Goal: Task Accomplishment & Management: Complete application form

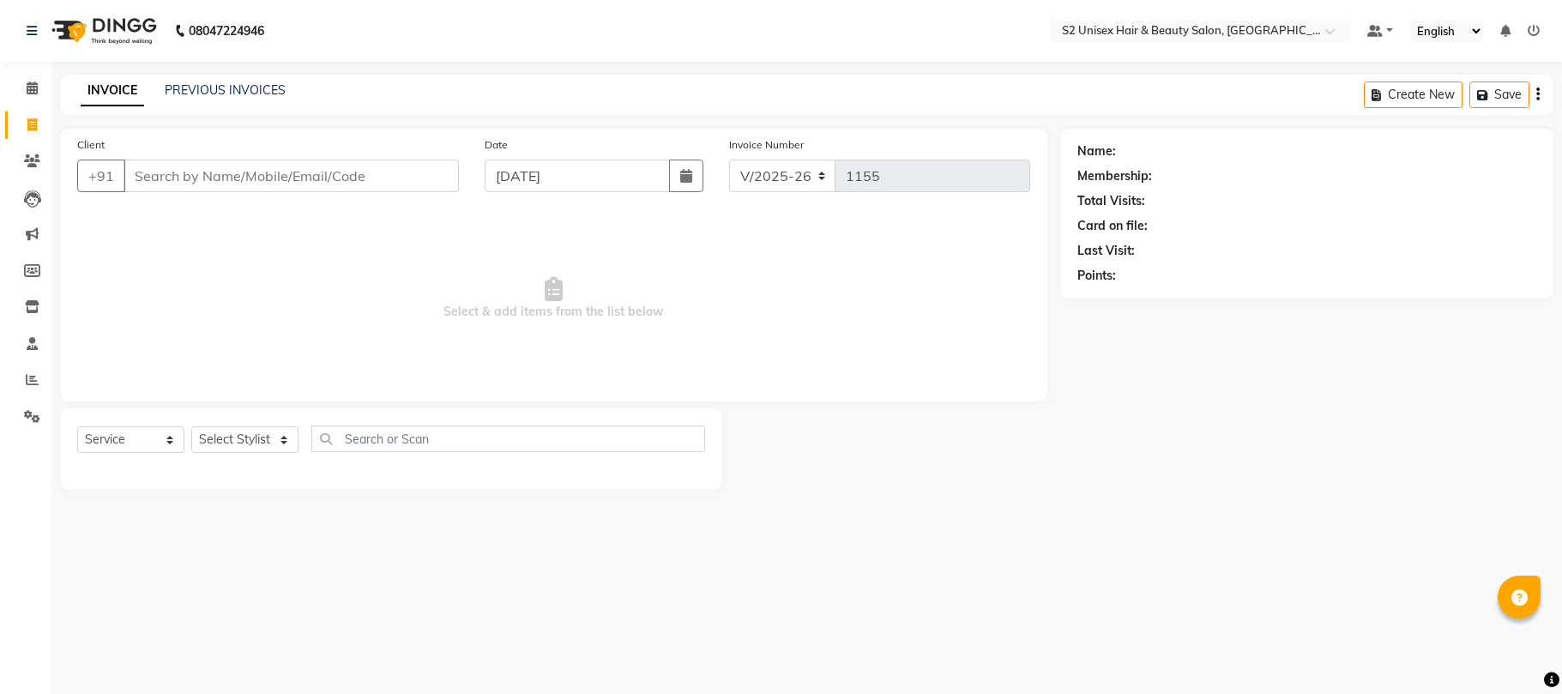
select select "3982"
select select "service"
click at [228, 437] on select "Select Stylist [PERSON_NAME] Gulshan KHUSHI [PERSON_NAME] [PERSON_NAME] S2 salo…" at bounding box center [244, 439] width 107 height 27
select select "84320"
click at [191, 426] on select "Select Stylist [PERSON_NAME] Gulshan KHUSHI [PERSON_NAME] [PERSON_NAME] S2 salo…" at bounding box center [244, 439] width 107 height 27
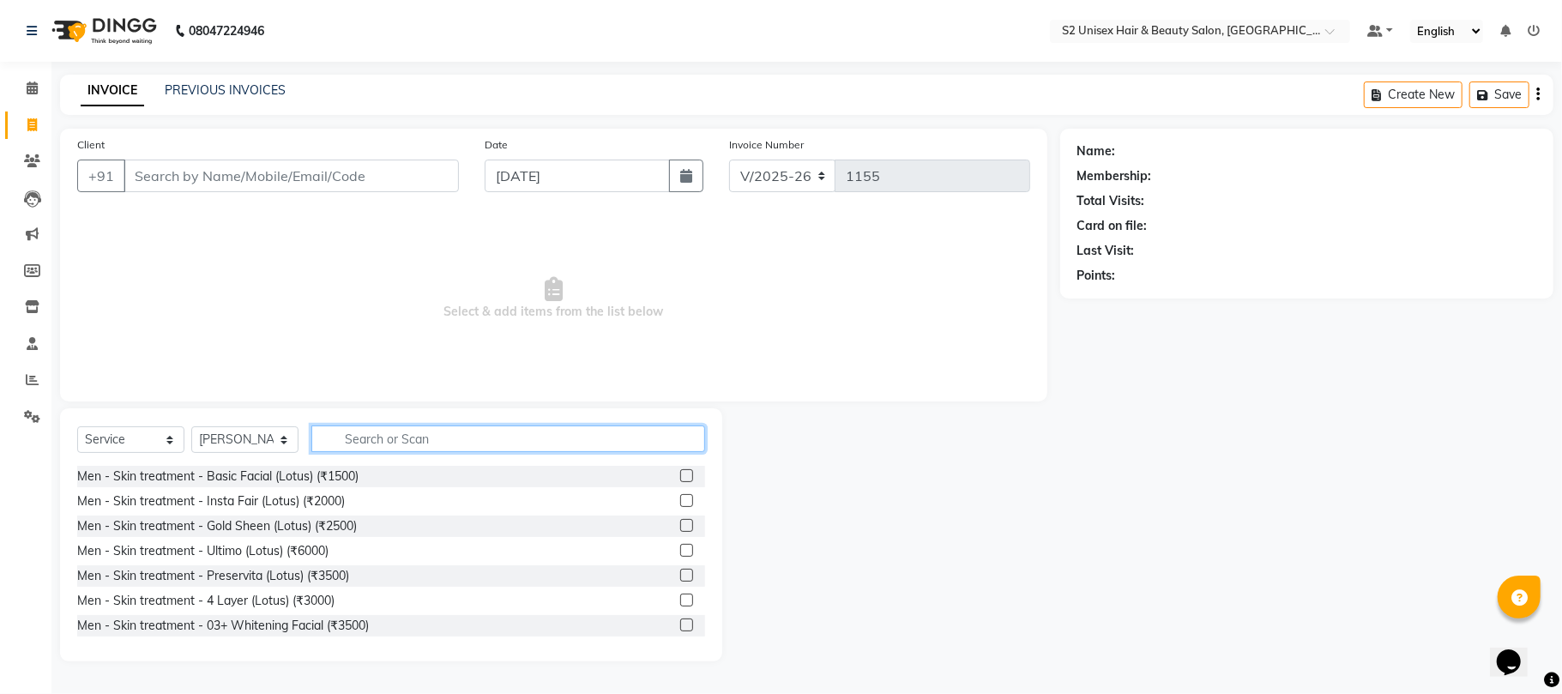
click at [395, 434] on input "text" at bounding box center [508, 439] width 394 height 27
type input "det"
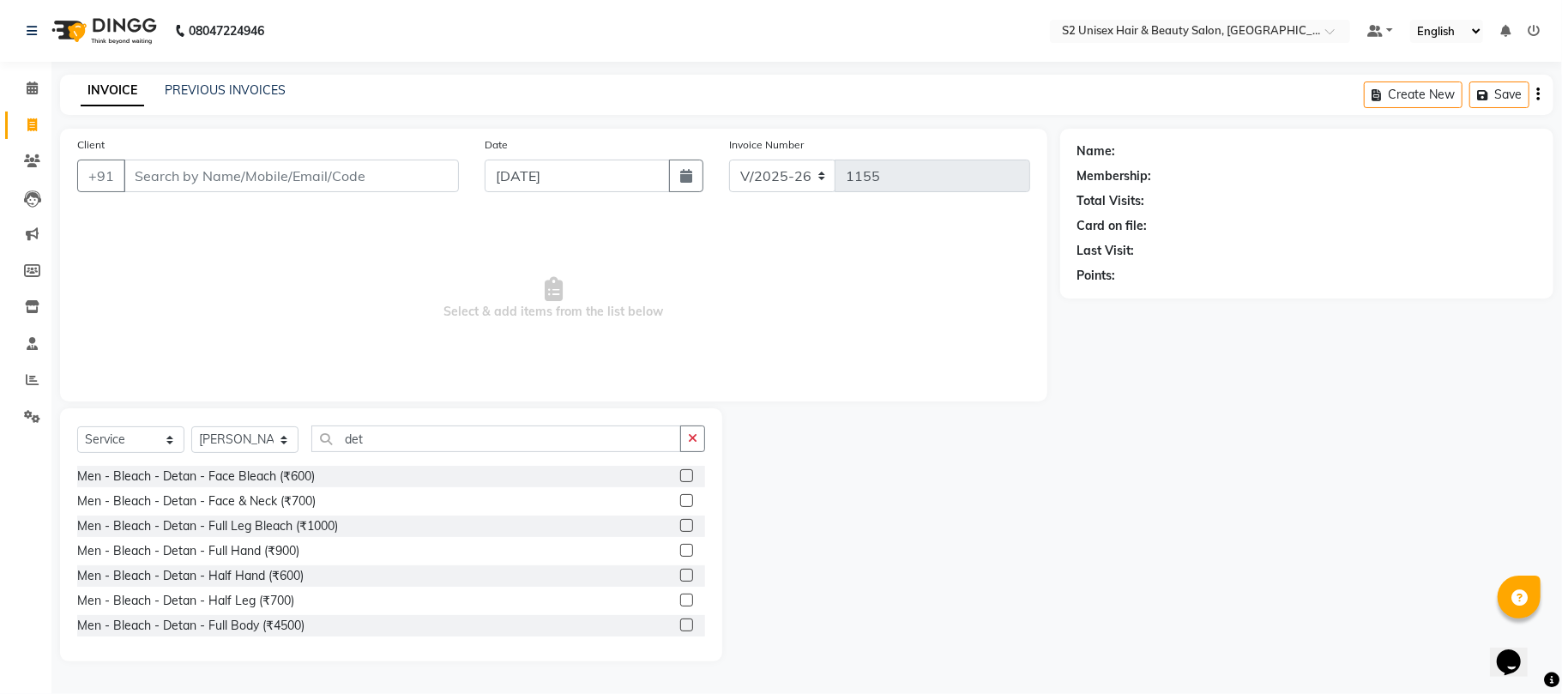
click at [680, 499] on label at bounding box center [686, 500] width 13 height 13
click at [680, 499] on input "checkbox" at bounding box center [685, 501] width 11 height 11
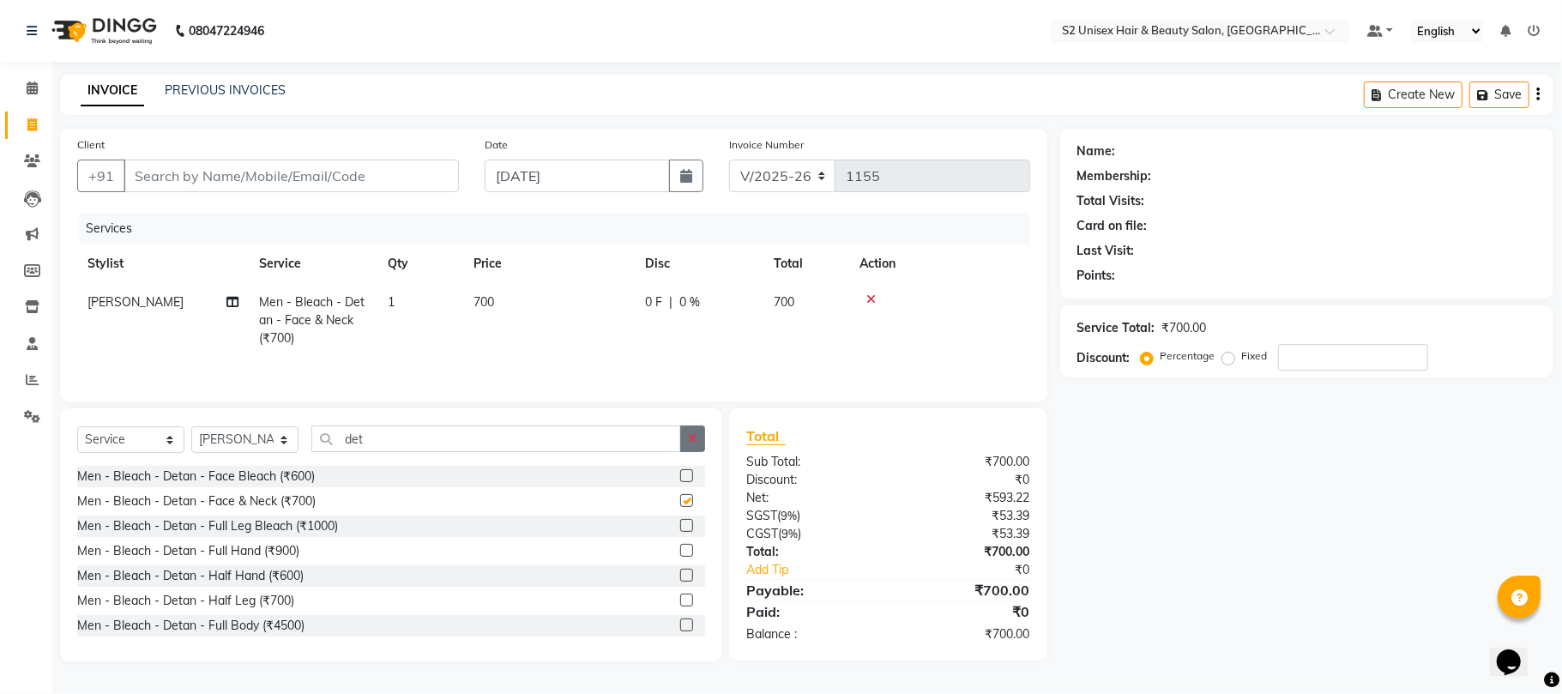
checkbox input "false"
click at [694, 443] on icon "button" at bounding box center [692, 438] width 9 height 12
click at [522, 290] on td "700" at bounding box center [549, 320] width 172 height 75
select select "84320"
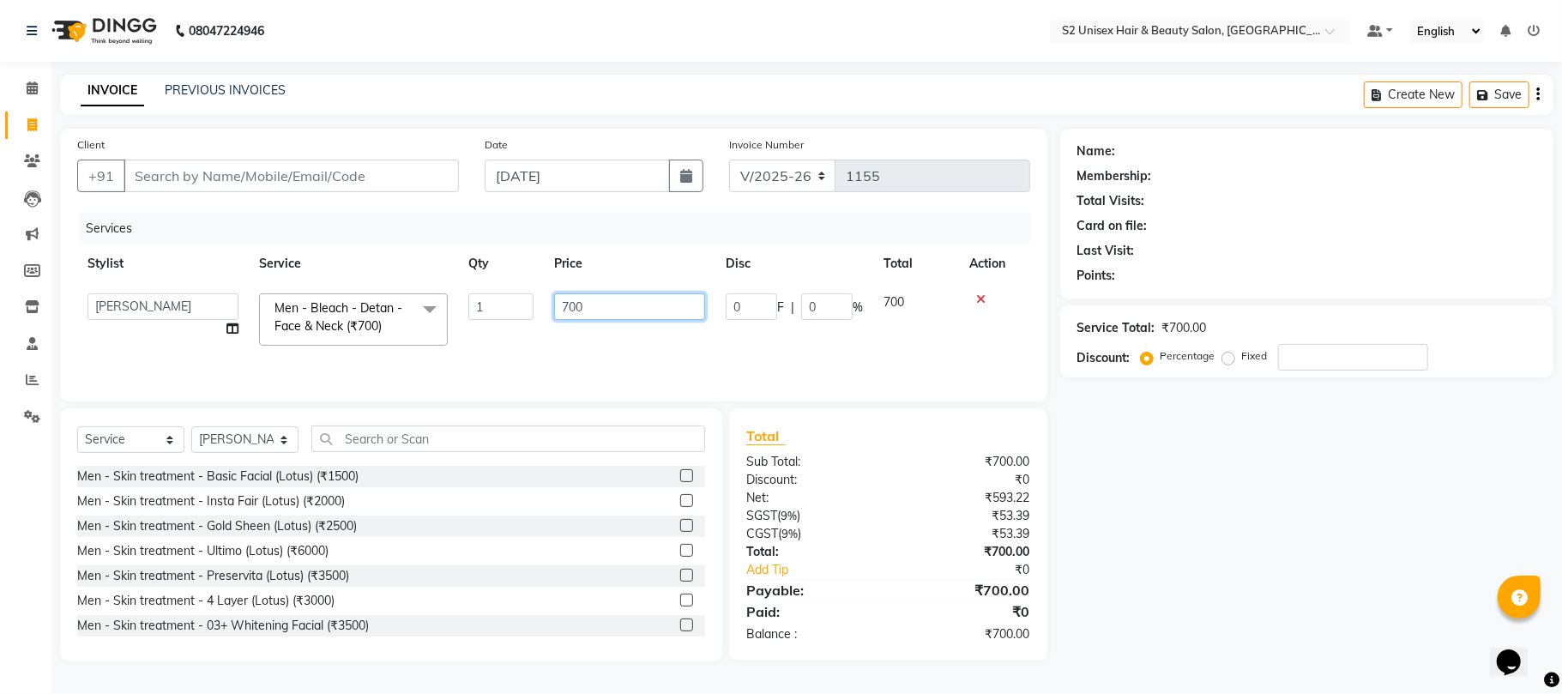
click at [612, 305] on input "700" at bounding box center [629, 306] width 151 height 27
type input "7"
type input "1000"
click at [567, 437] on input "text" at bounding box center [508, 439] width 394 height 27
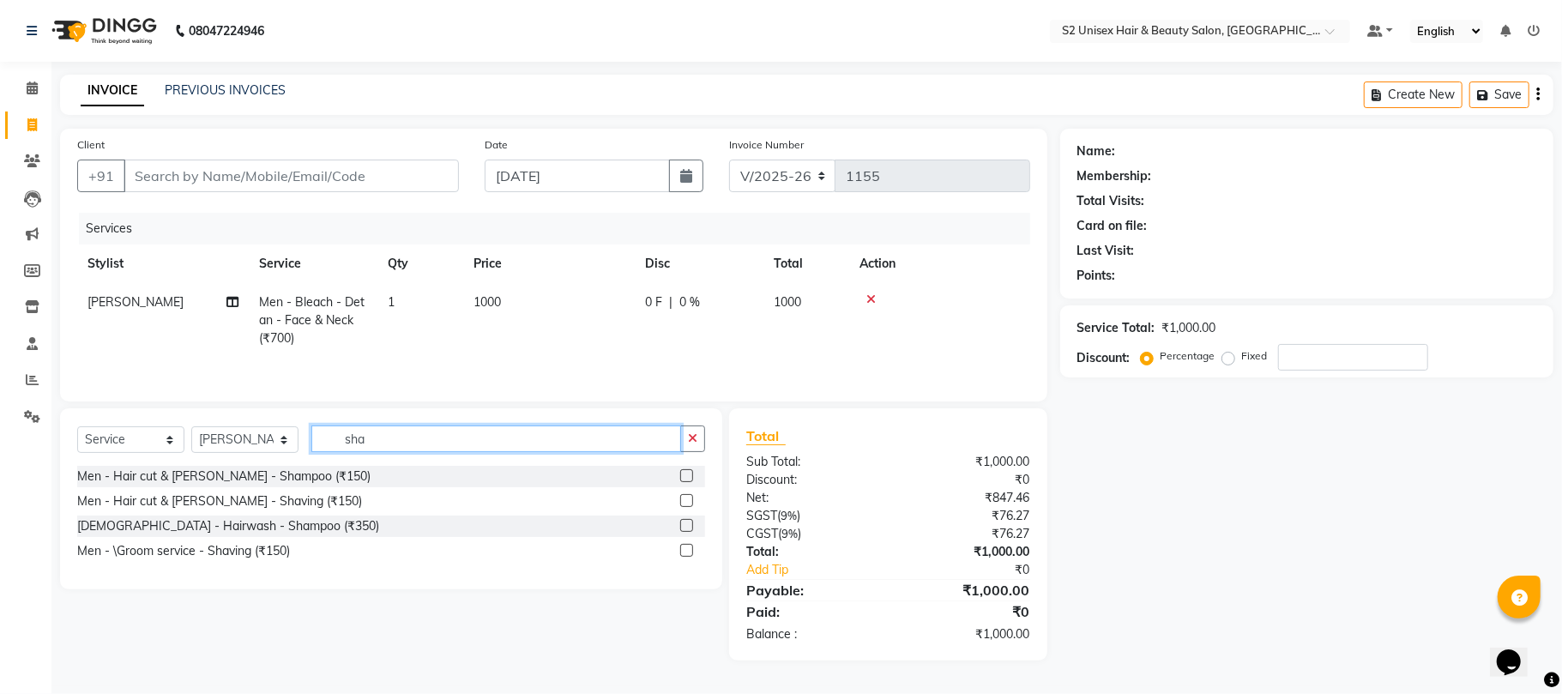
type input "sha"
click at [686, 556] on label at bounding box center [686, 550] width 13 height 13
click at [686, 556] on input "checkbox" at bounding box center [685, 551] width 11 height 11
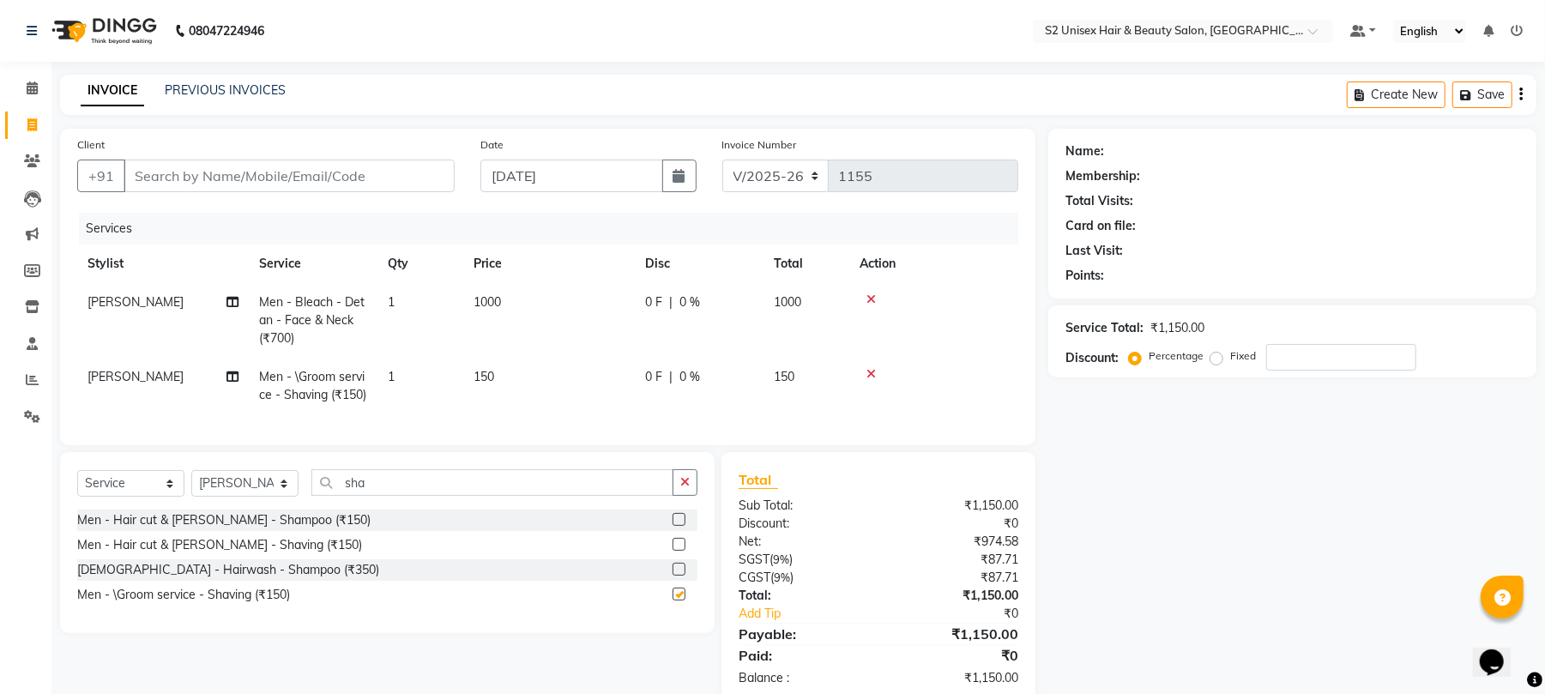
checkbox input "false"
click at [680, 488] on icon "button" at bounding box center [684, 482] width 9 height 12
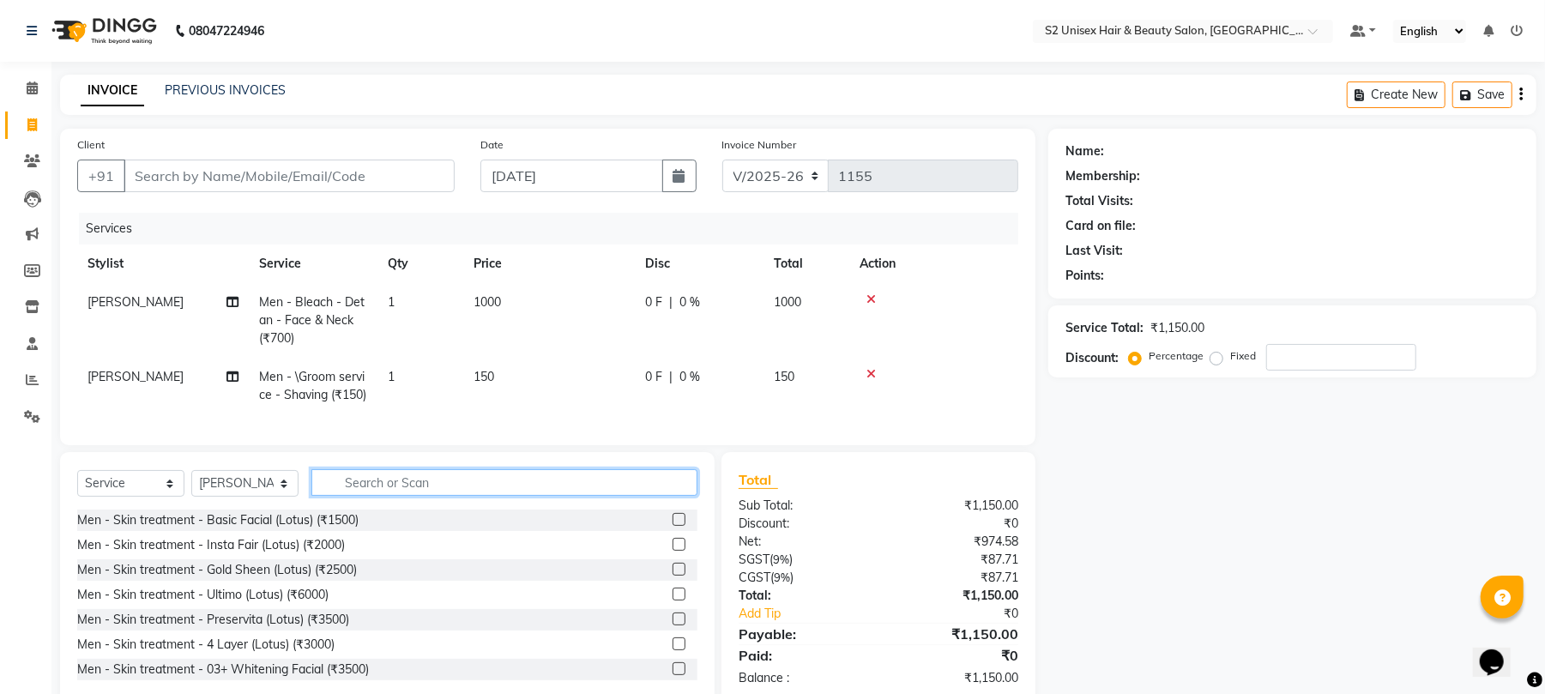
click at [522, 496] on input "text" at bounding box center [504, 482] width 386 height 27
click at [269, 175] on input "Client" at bounding box center [289, 176] width 331 height 33
type input "9"
type input "0"
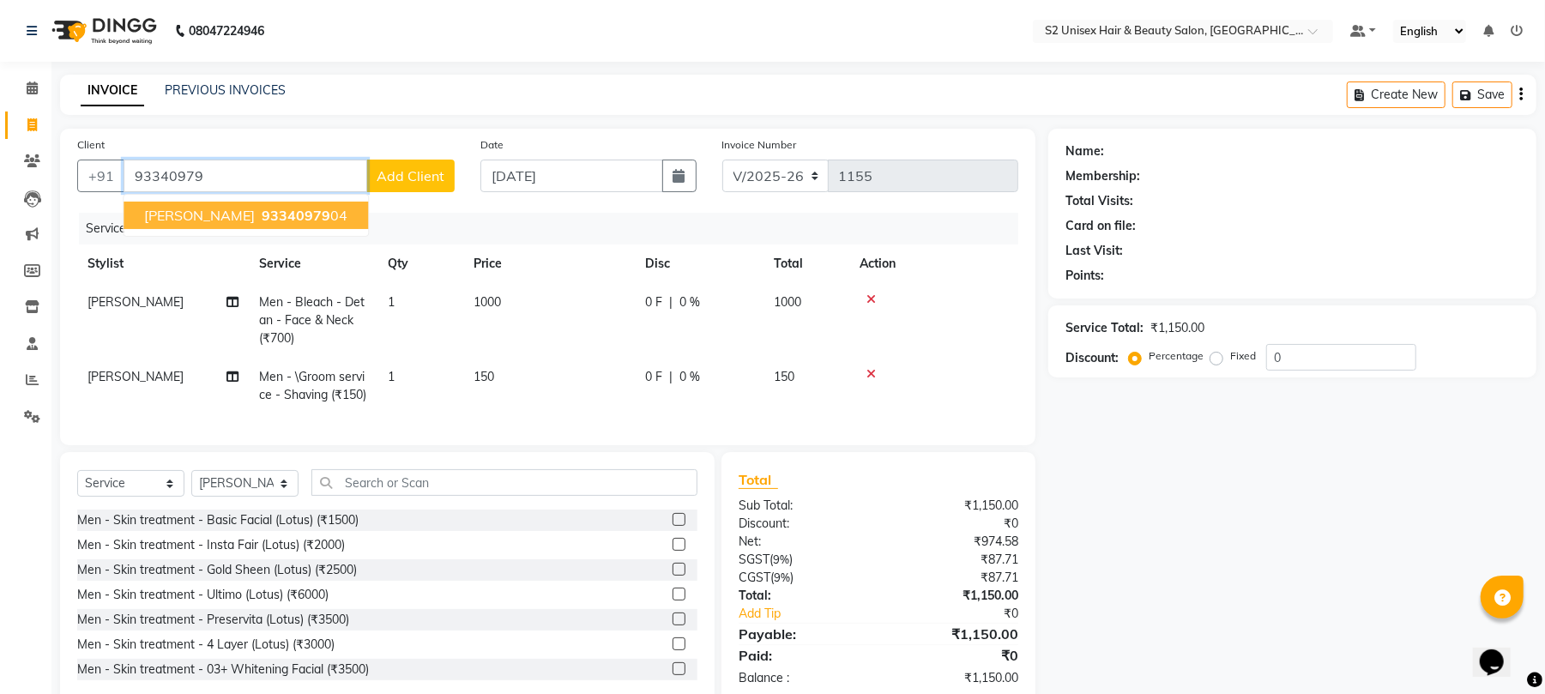
click at [282, 208] on span "93340979" at bounding box center [296, 215] width 69 height 17
type input "9334097904"
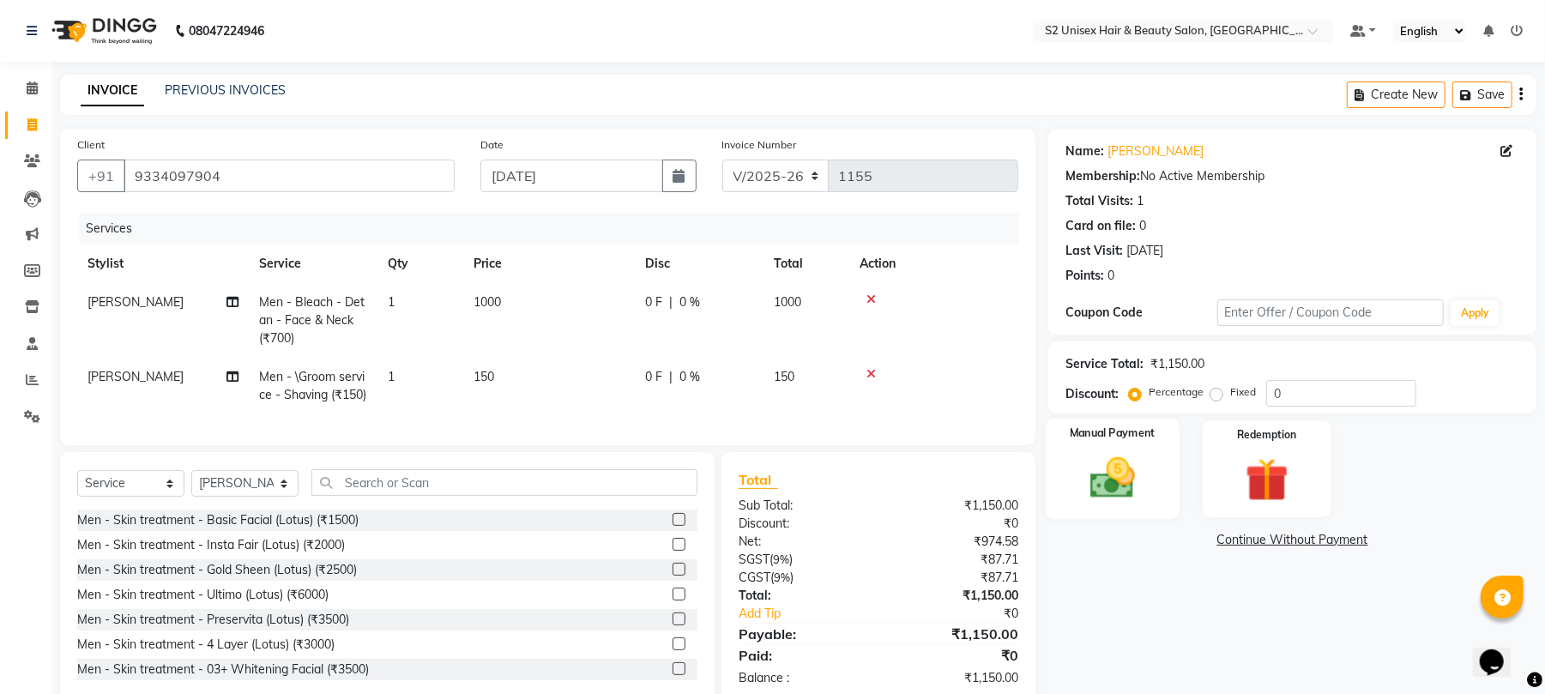
click at [1089, 465] on img at bounding box center [1113, 478] width 74 height 52
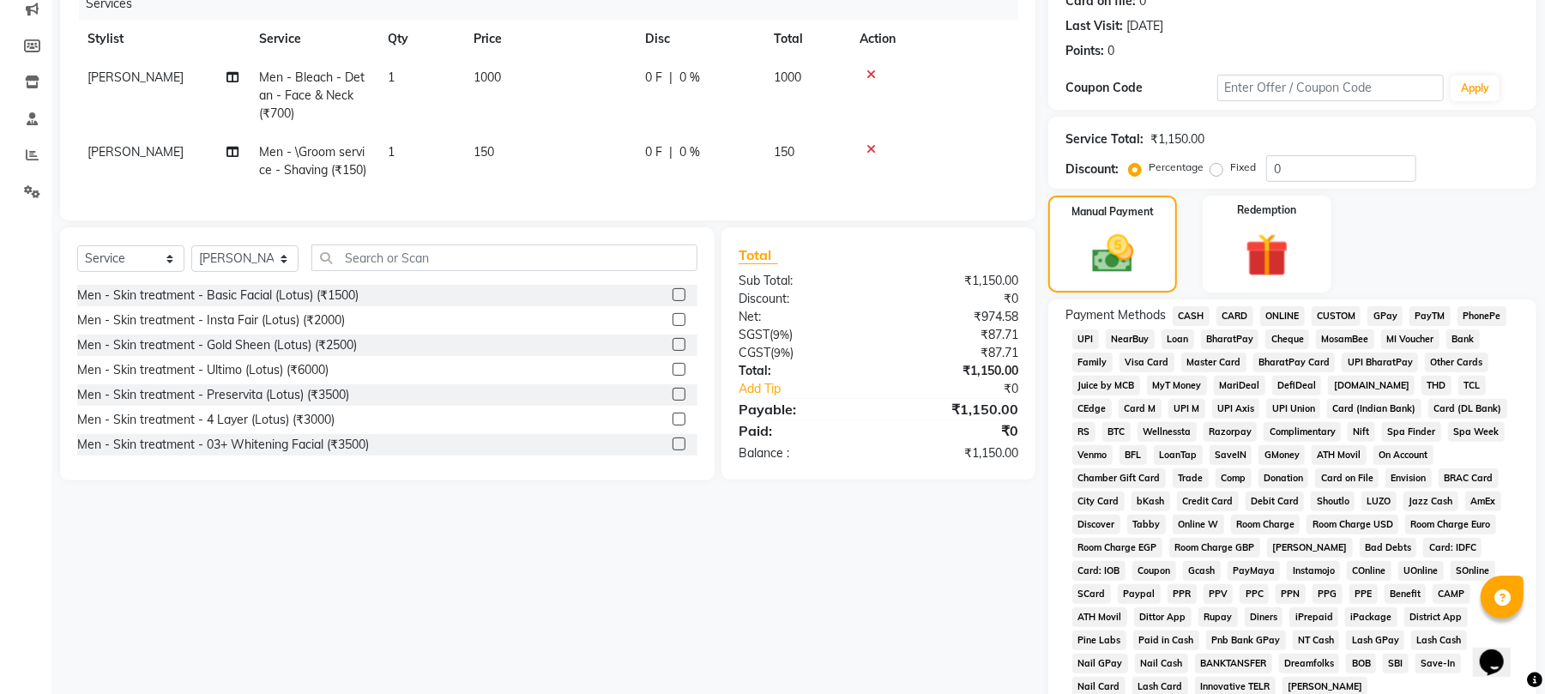
scroll to position [228, 0]
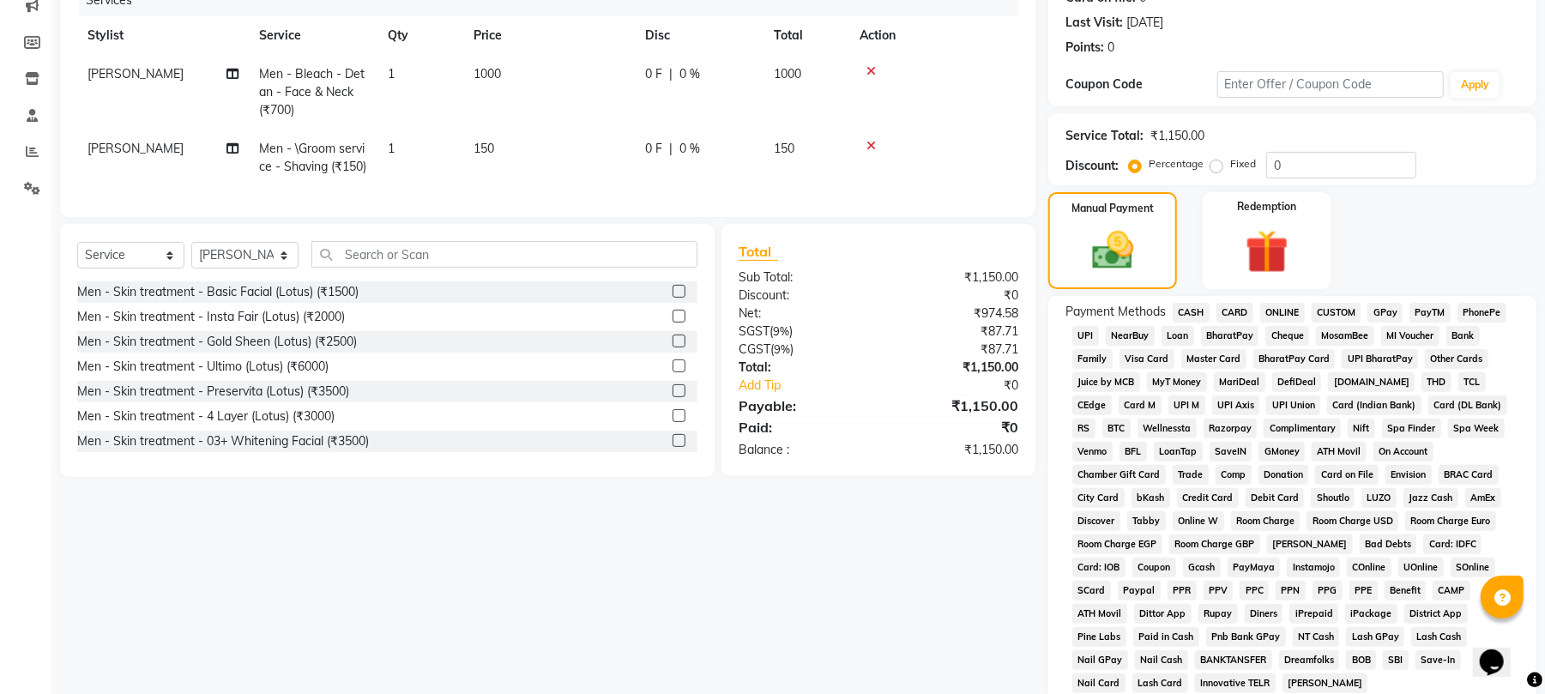
click at [1291, 307] on span "ONLINE" at bounding box center [1282, 313] width 45 height 20
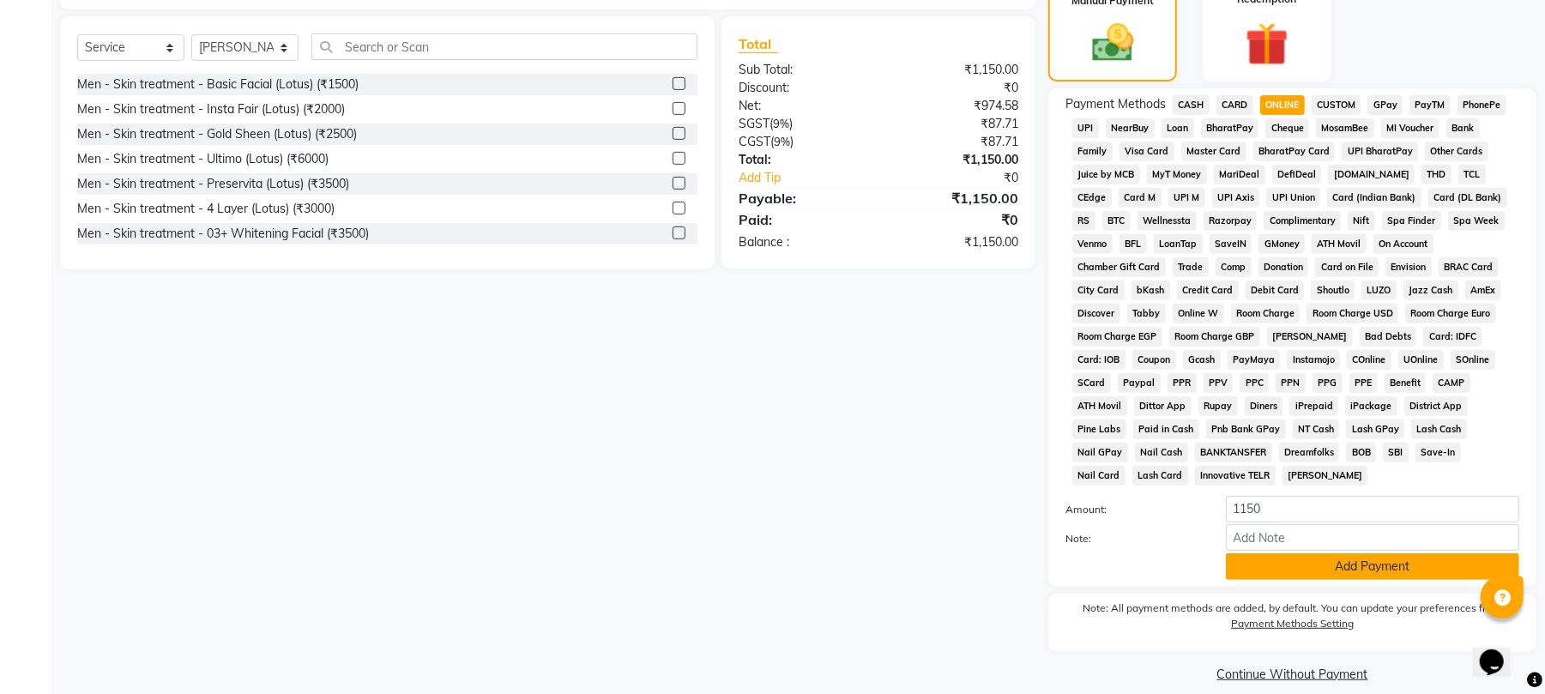
click at [1340, 553] on button "Add Payment" at bounding box center [1372, 566] width 293 height 27
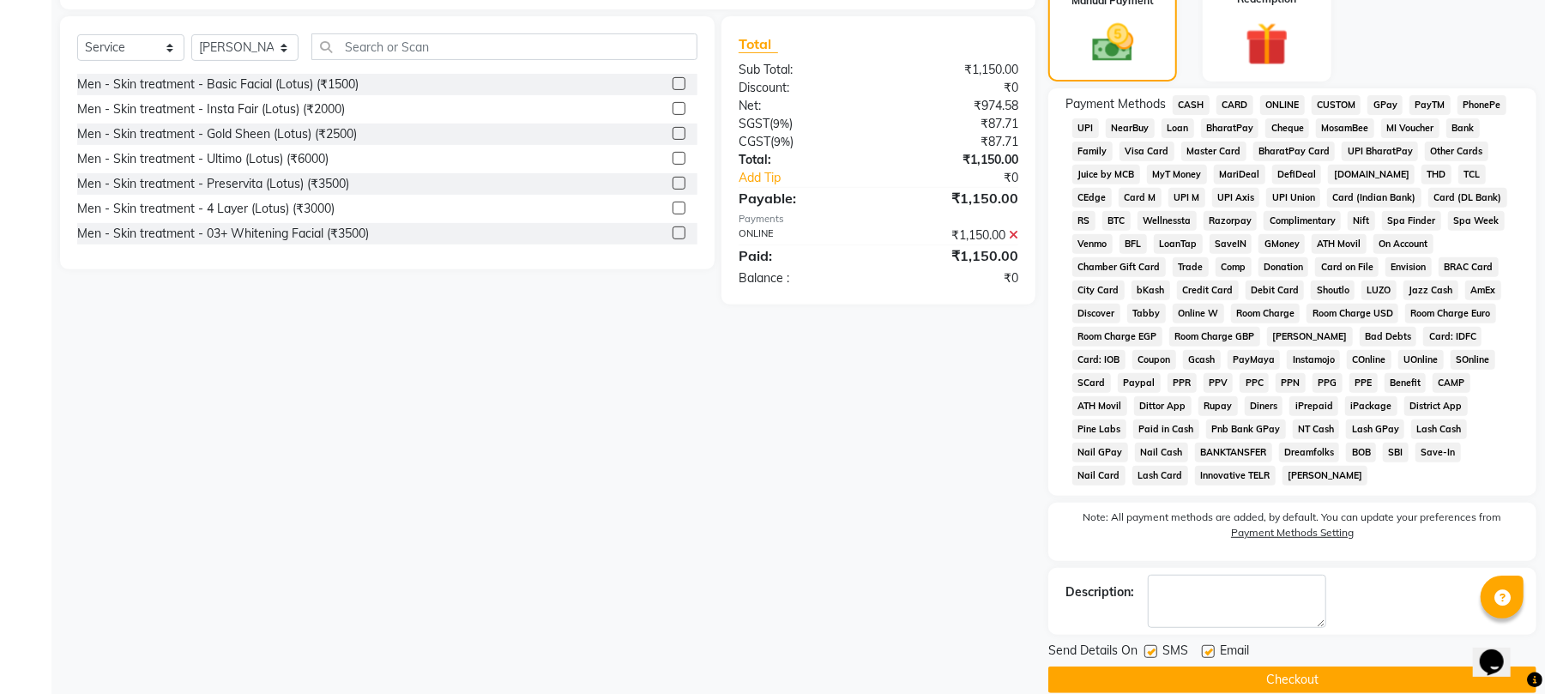
scroll to position [443, 0]
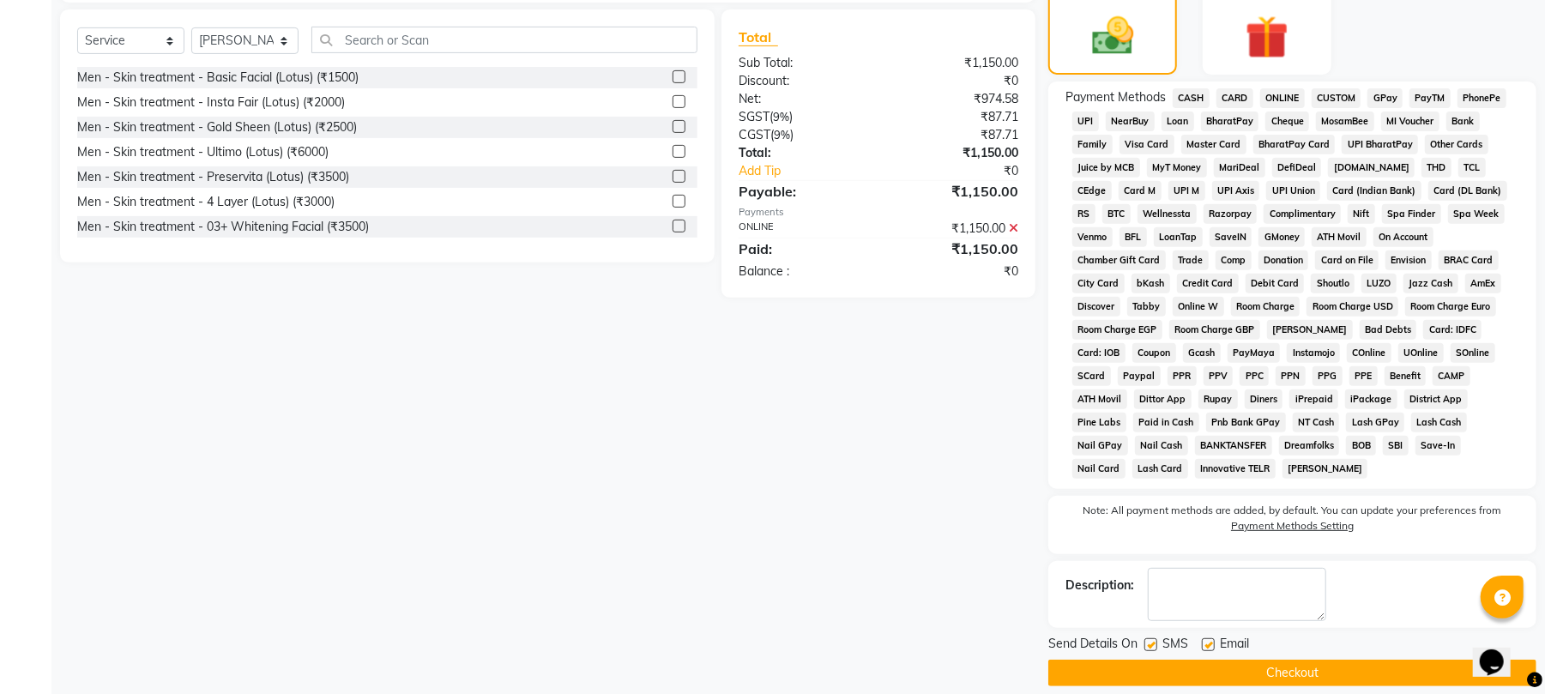
click at [1287, 660] on button "Checkout" at bounding box center [1292, 673] width 488 height 27
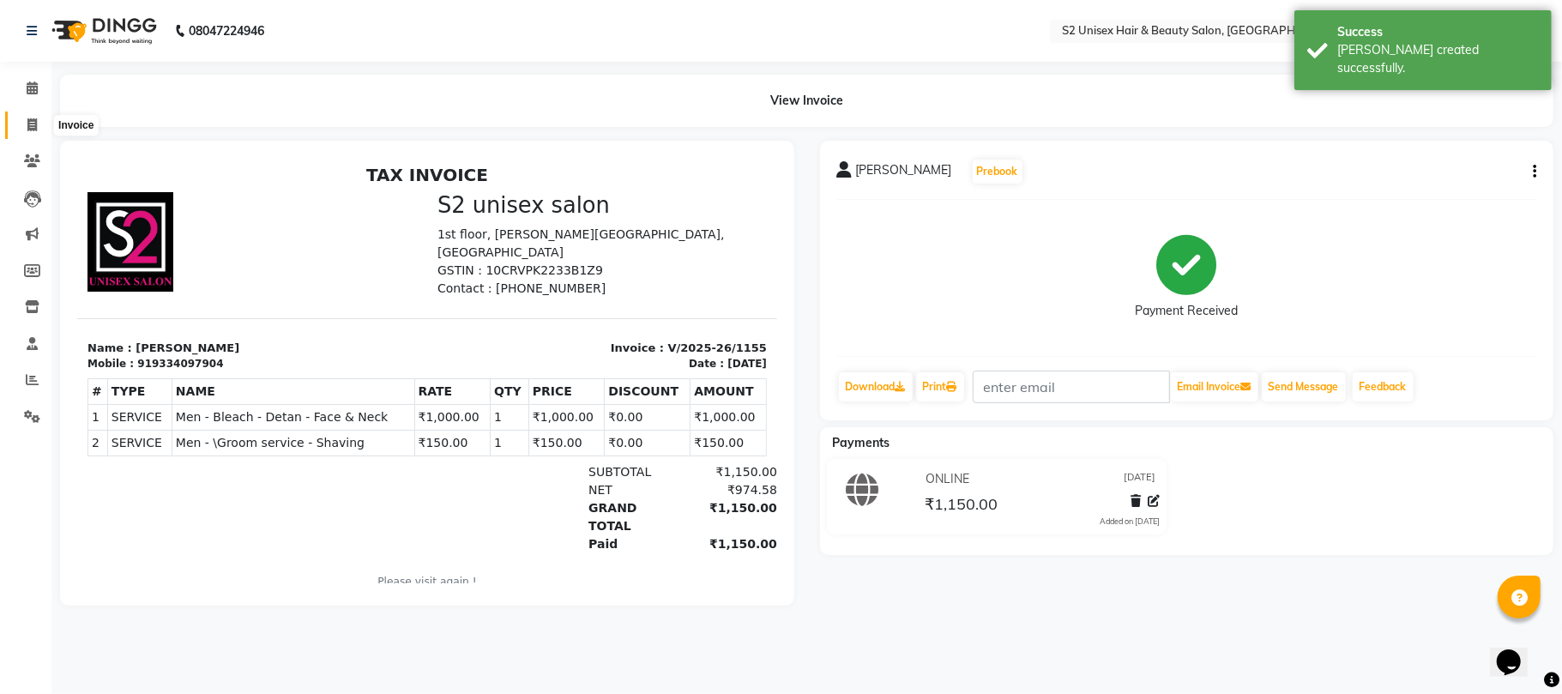
click at [38, 120] on span at bounding box center [32, 126] width 30 height 20
select select "3982"
select select "service"
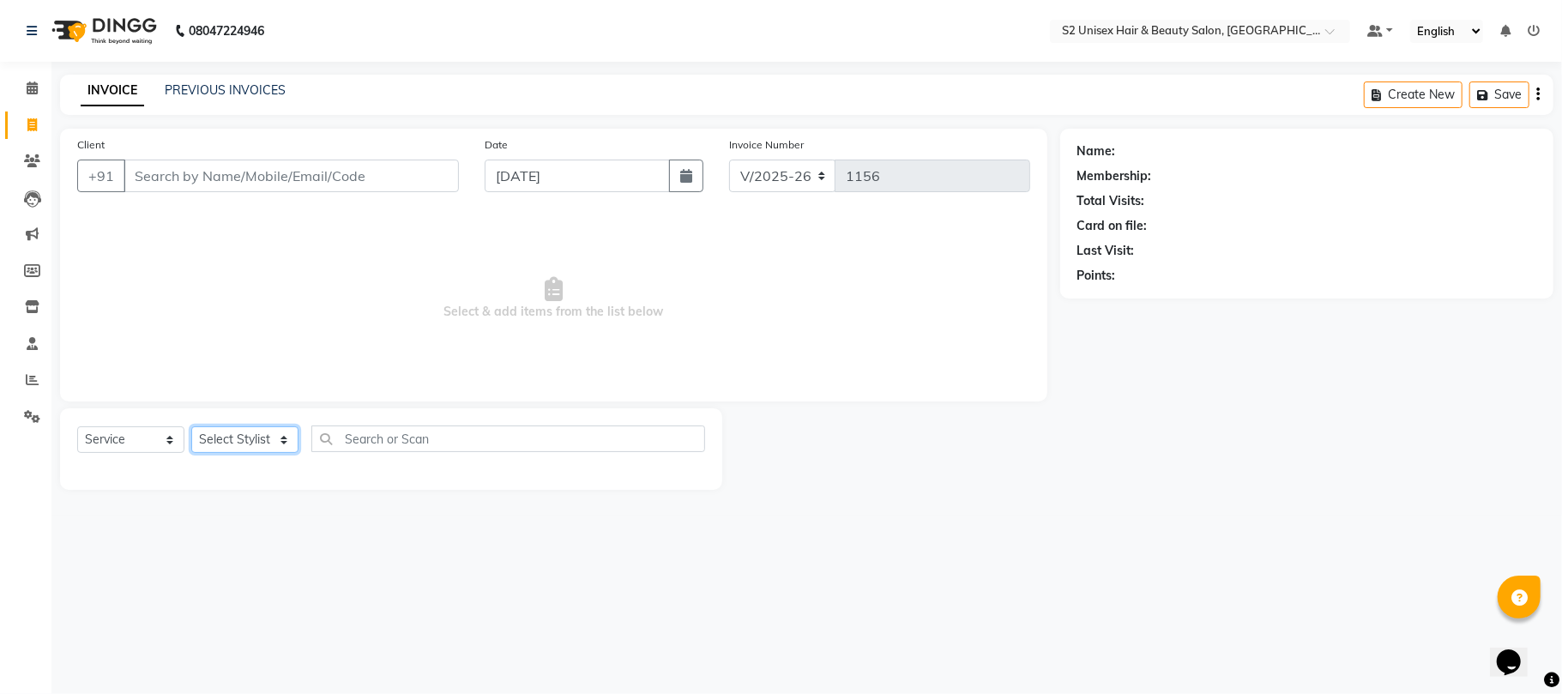
click at [220, 439] on select "Select Stylist [PERSON_NAME] Gulshan KHUSHI [PERSON_NAME] [PERSON_NAME] S2 salo…" at bounding box center [244, 439] width 107 height 27
select select "20295"
click at [191, 426] on select "Select Stylist [PERSON_NAME] Gulshan KHUSHI [PERSON_NAME] [PERSON_NAME] S2 salo…" at bounding box center [244, 439] width 107 height 27
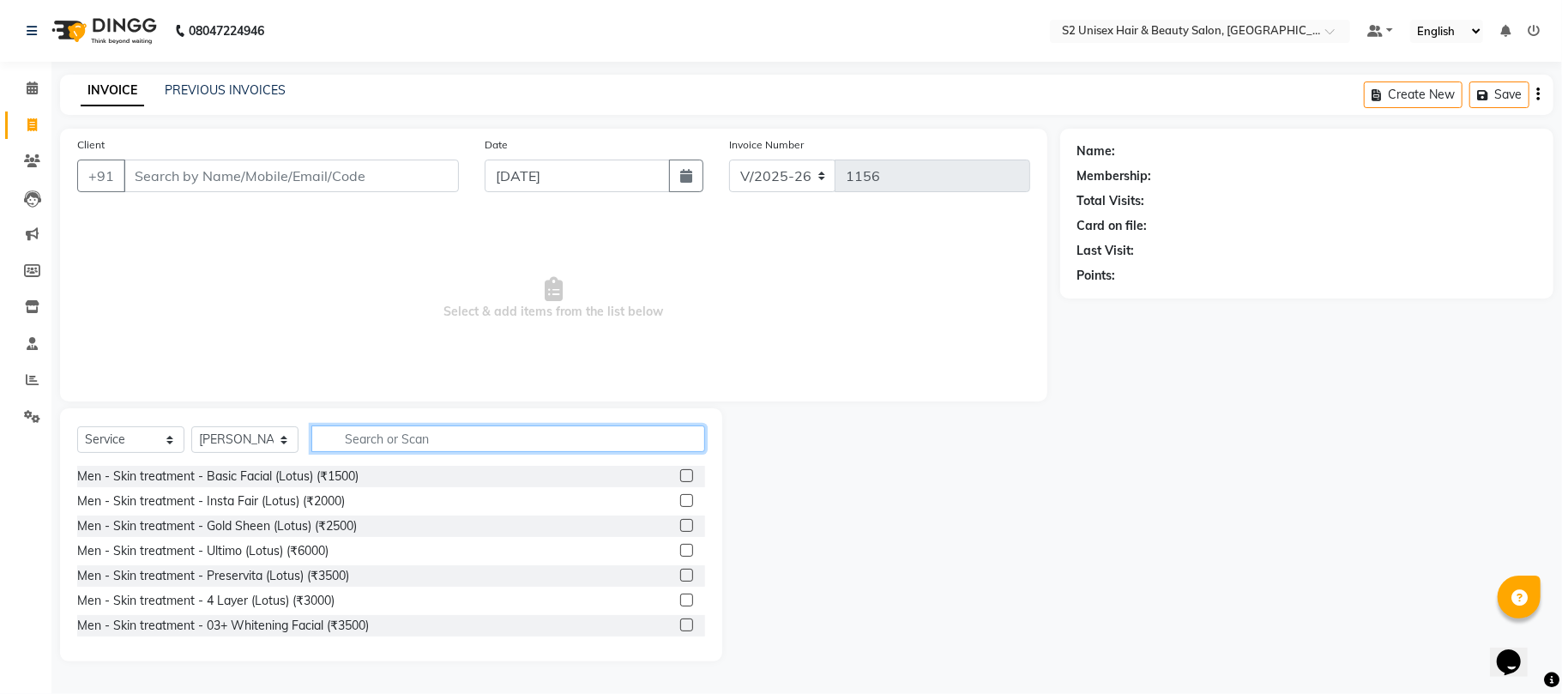
click at [409, 444] on input "text" at bounding box center [508, 439] width 394 height 27
type input "hair"
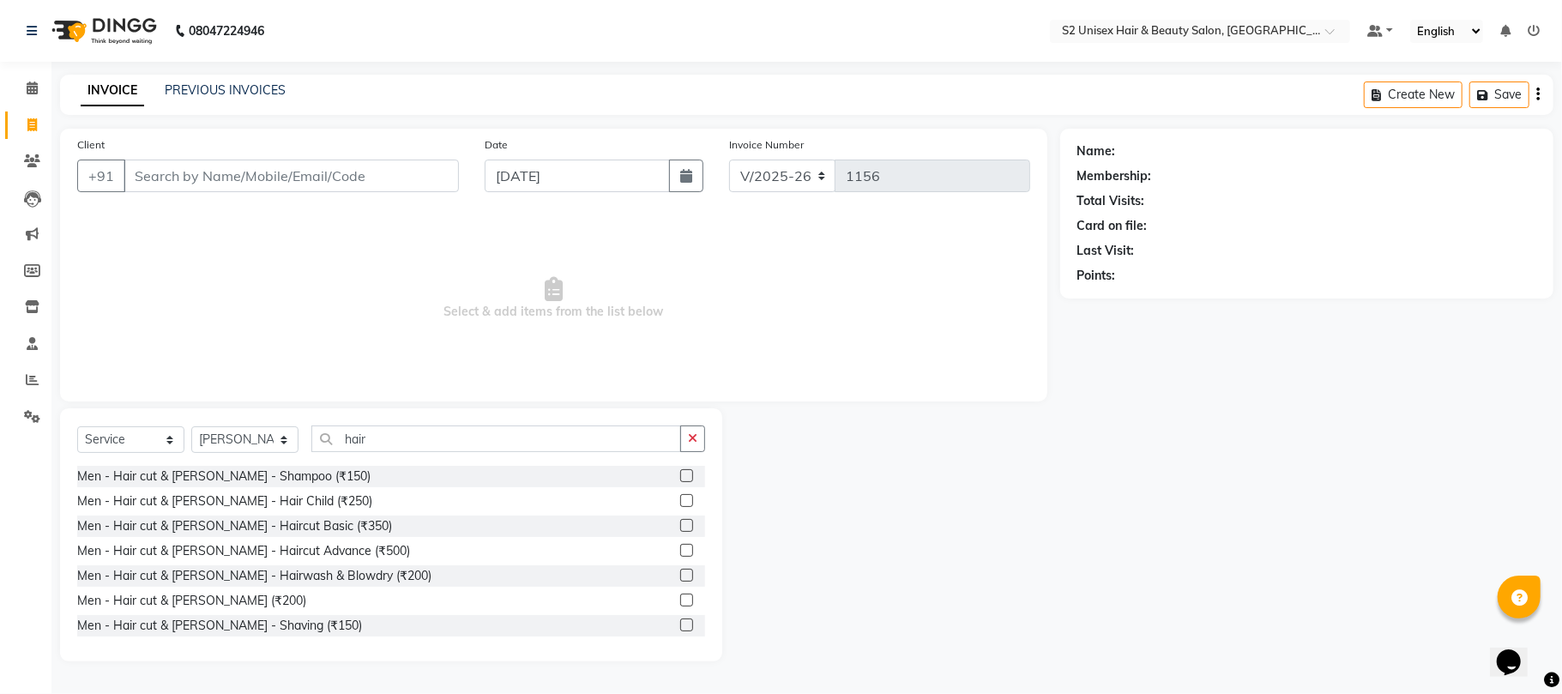
click at [680, 527] on label at bounding box center [686, 525] width 13 height 13
click at [680, 527] on input "checkbox" at bounding box center [685, 526] width 11 height 11
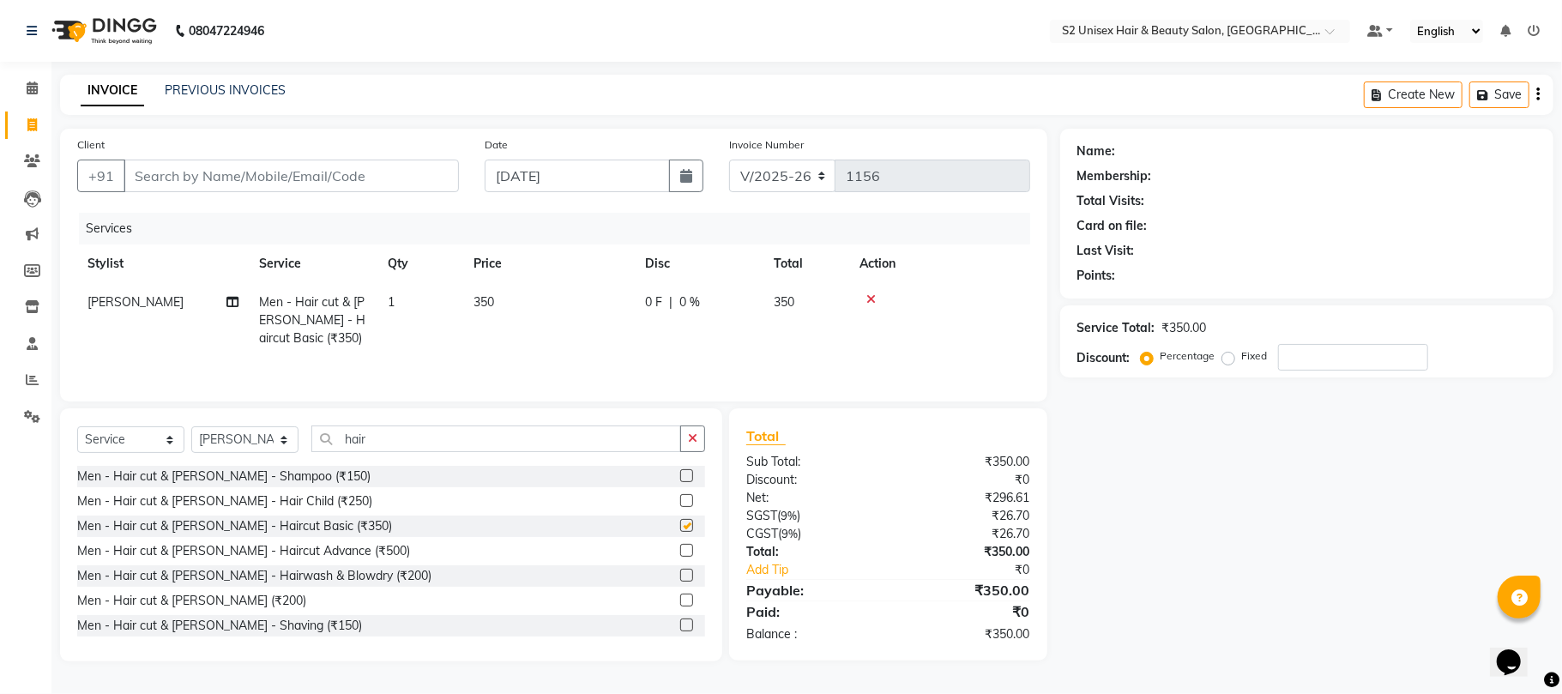
checkbox input "false"
click at [693, 440] on icon "button" at bounding box center [692, 438] width 9 height 12
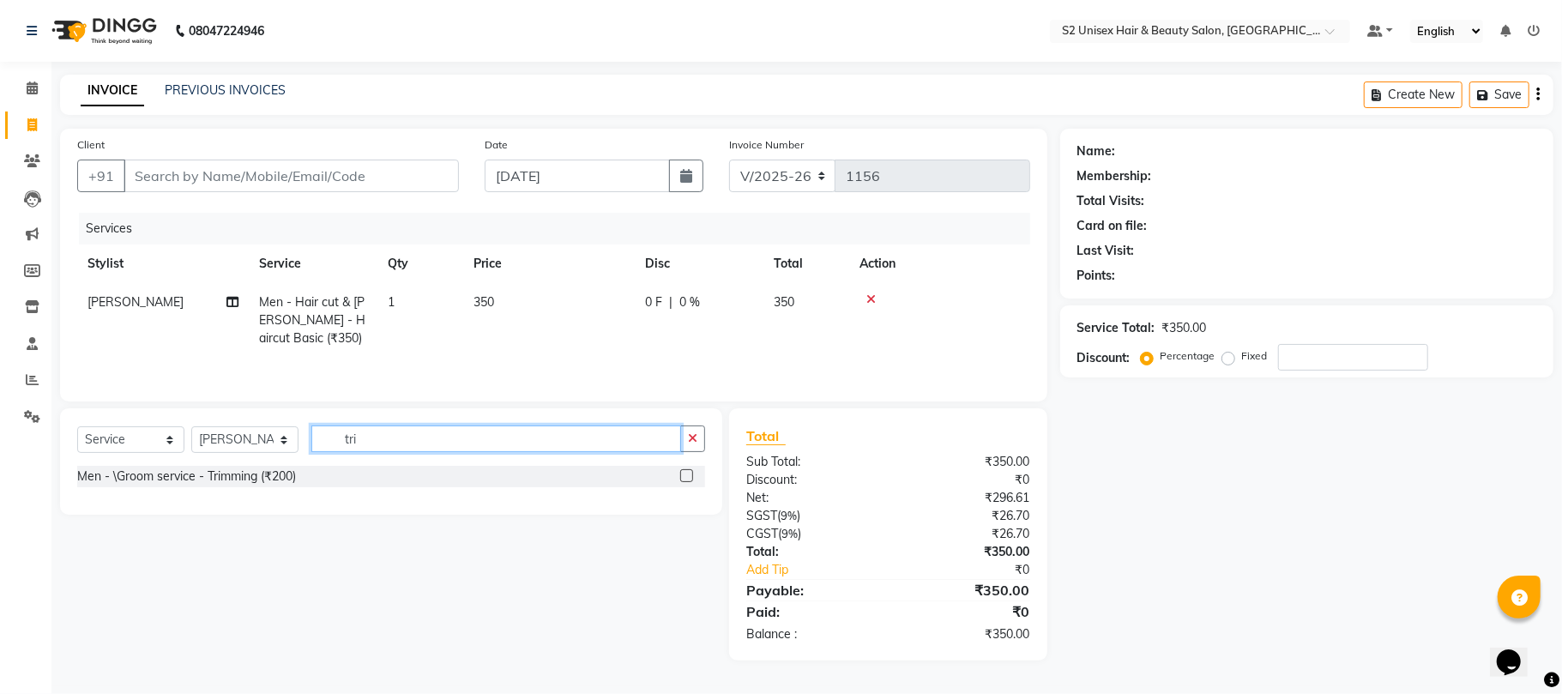
type input "tri"
click at [678, 475] on div "Men - \Groom service - Trimming (₹200)" at bounding box center [391, 476] width 628 height 21
click at [691, 480] on label at bounding box center [686, 475] width 13 height 13
click at [691, 480] on input "checkbox" at bounding box center [685, 476] width 11 height 11
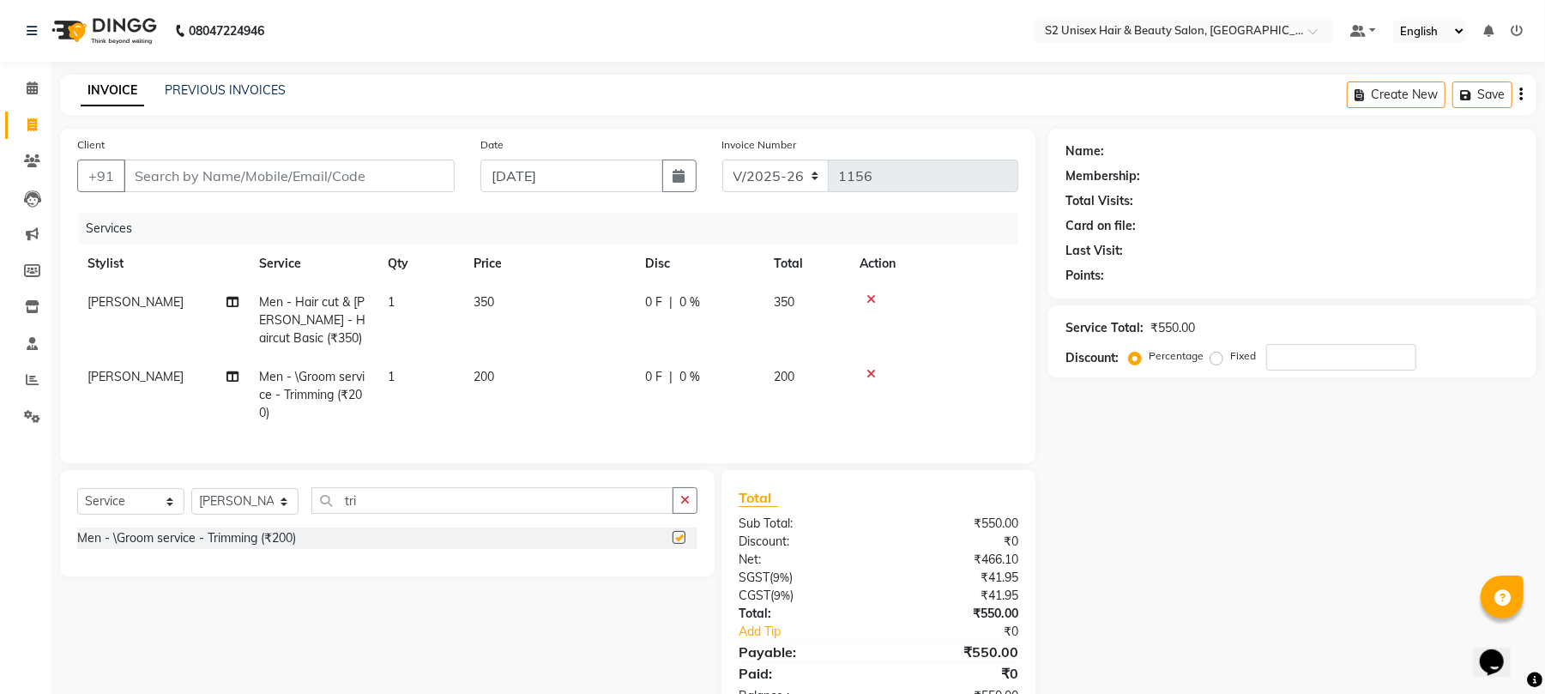
checkbox input "false"
click at [679, 514] on button "button" at bounding box center [685, 500] width 25 height 27
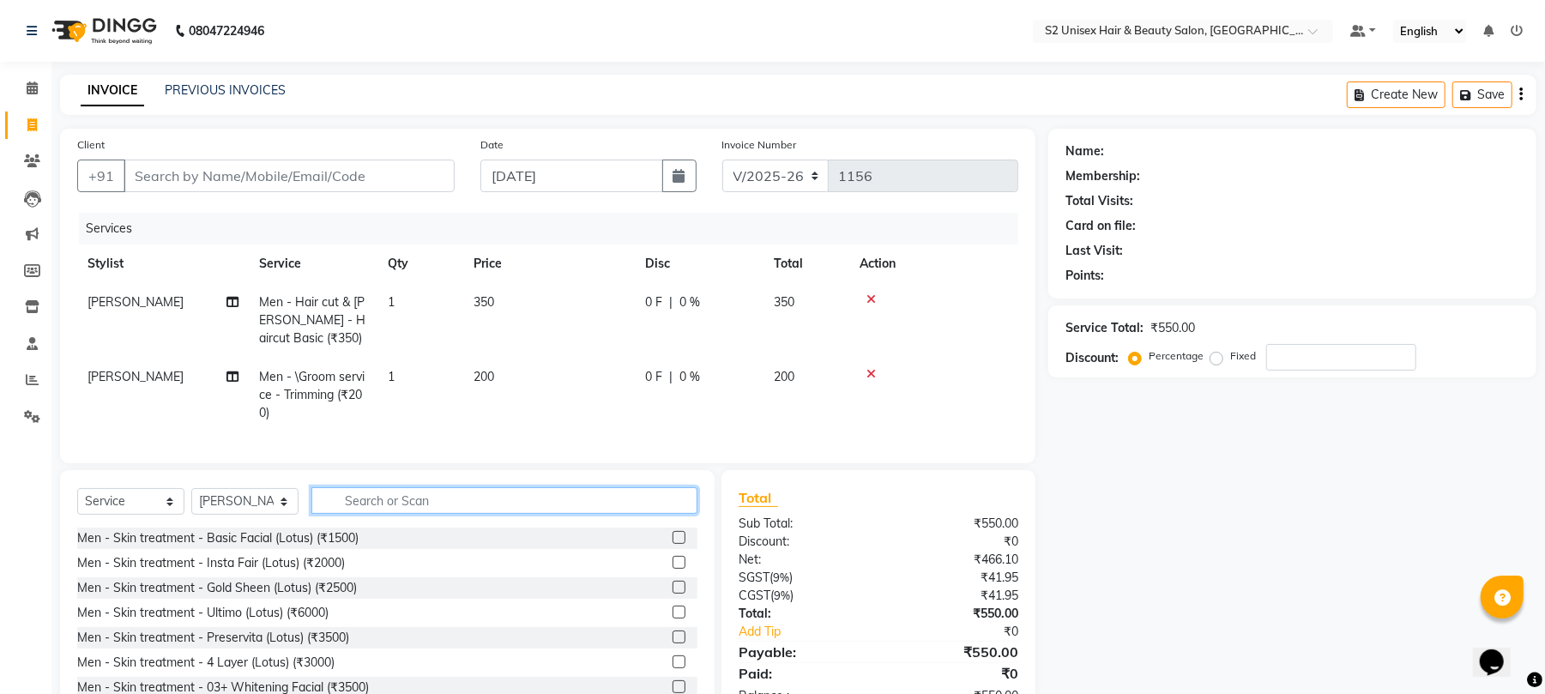
scroll to position [72, 0]
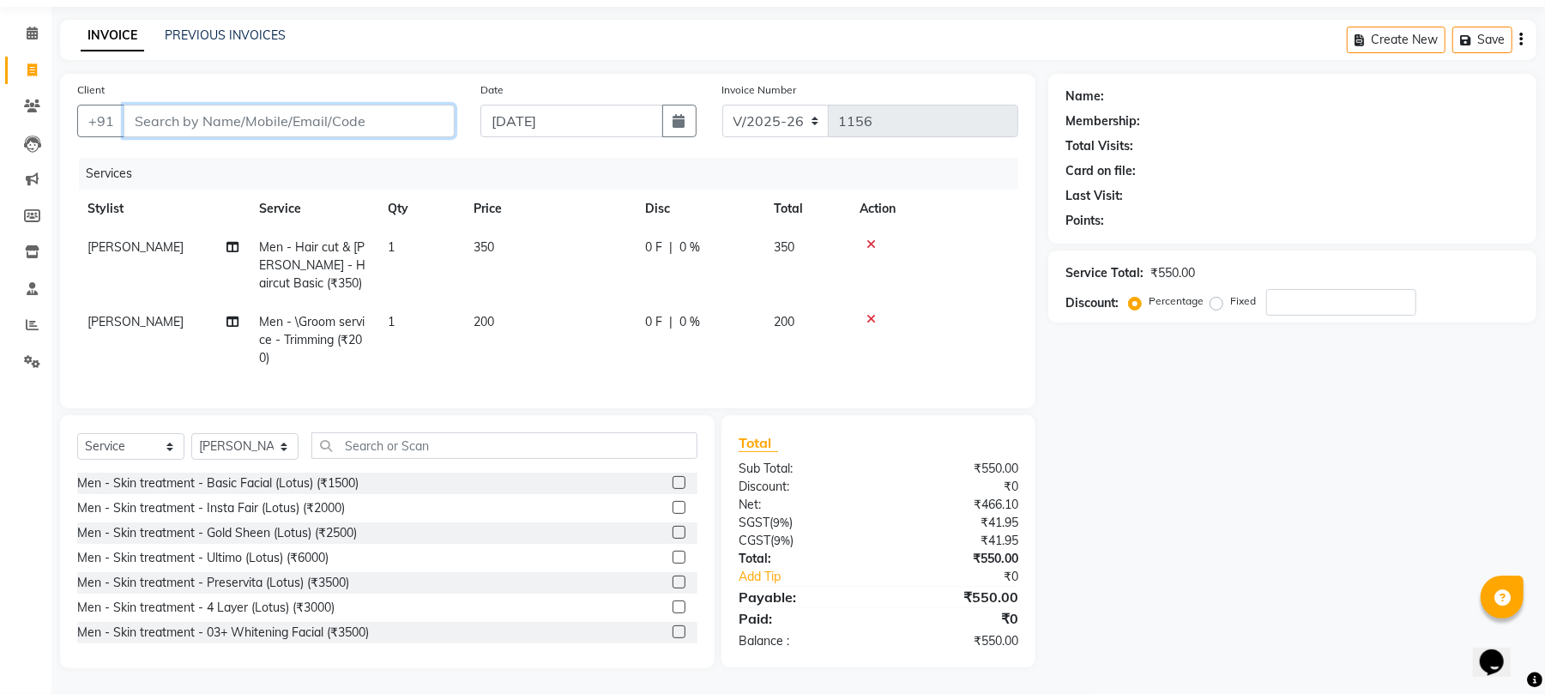
click at [245, 106] on input "Client" at bounding box center [289, 121] width 331 height 33
type input "7"
type input "0"
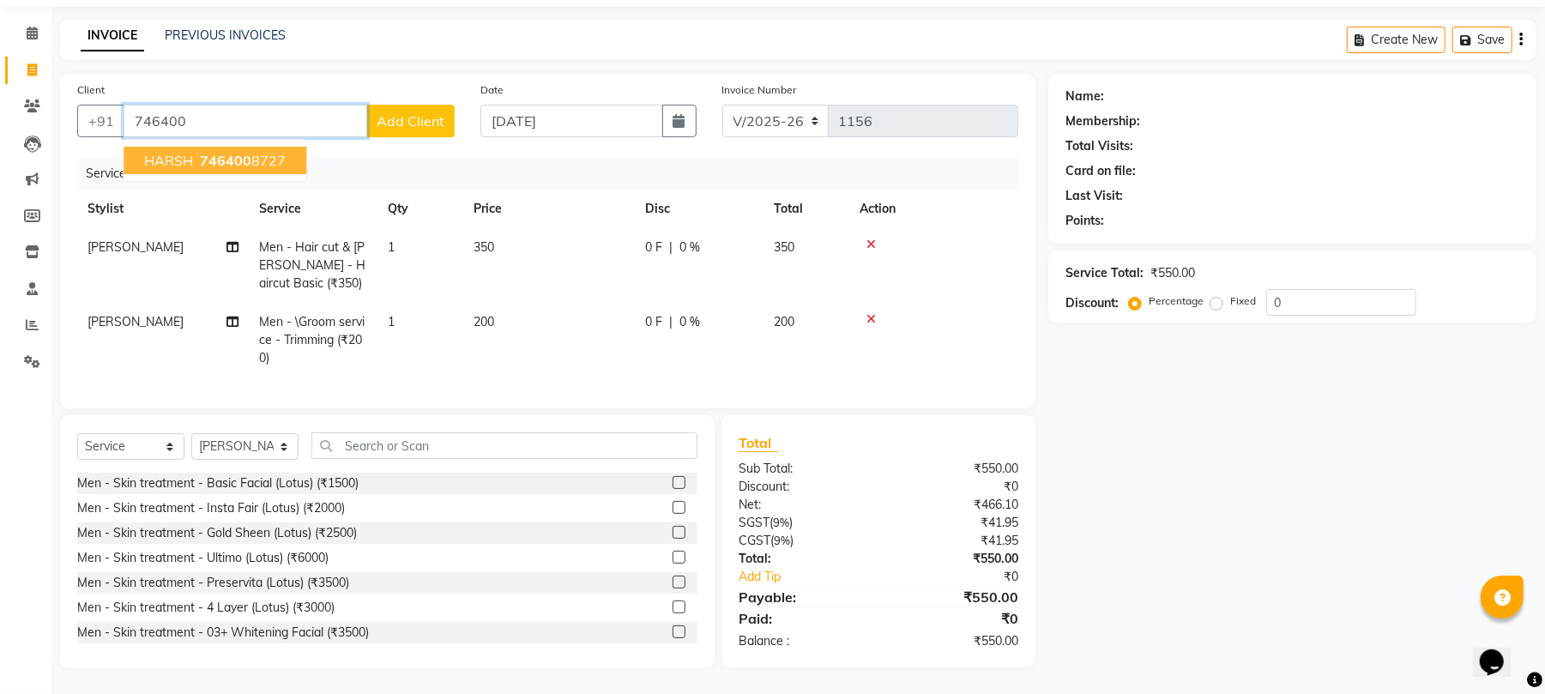
click at [254, 152] on ngb-highlight "746400 8727" at bounding box center [240, 160] width 89 height 17
type input "7464008727"
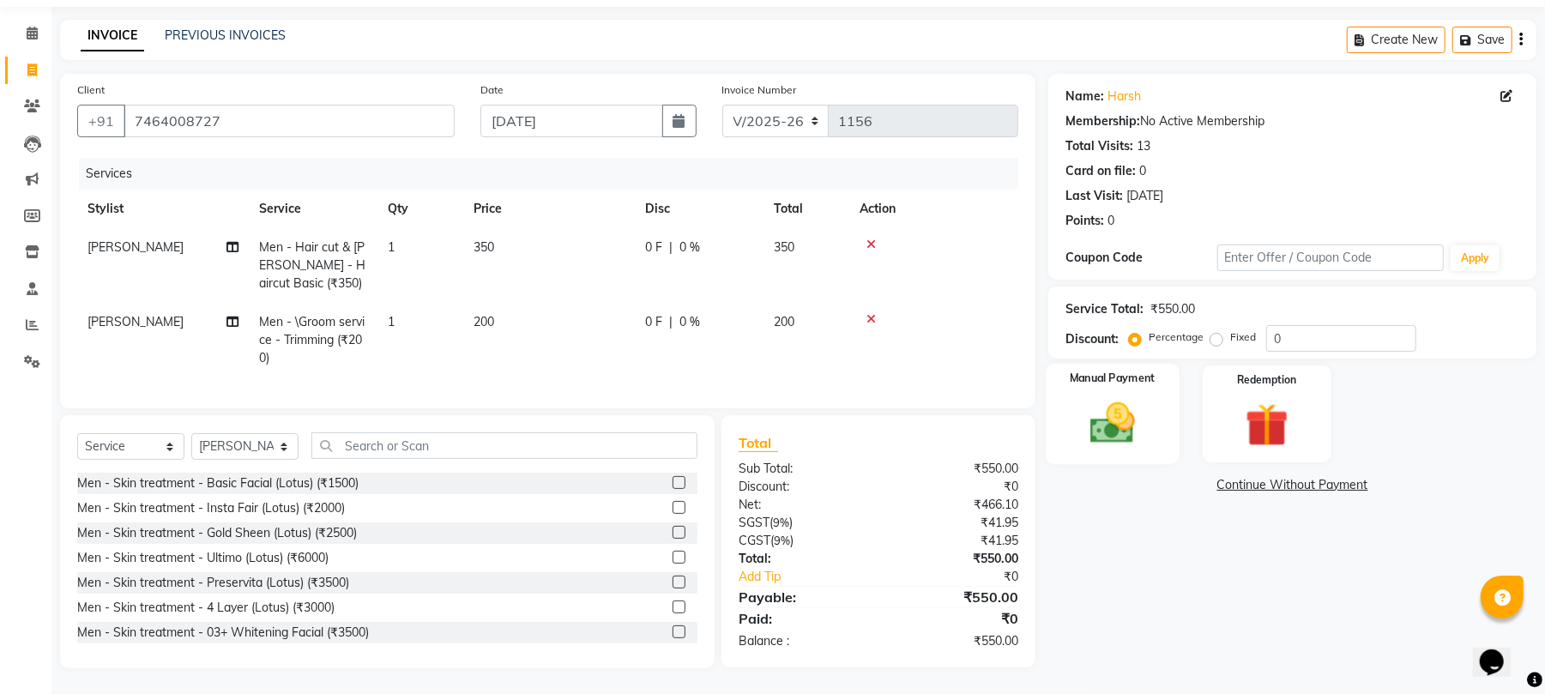
click at [1106, 397] on img at bounding box center [1113, 423] width 74 height 52
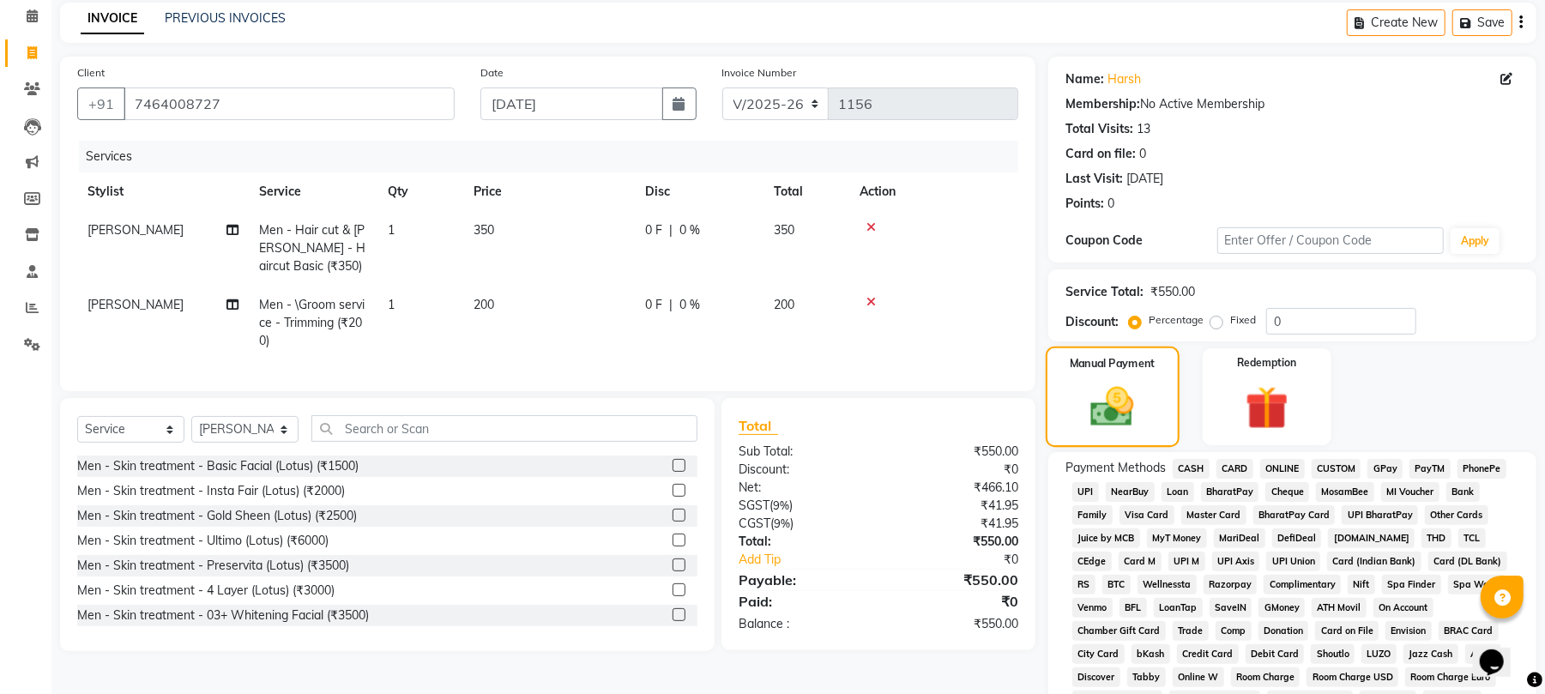
scroll to position [186, 0]
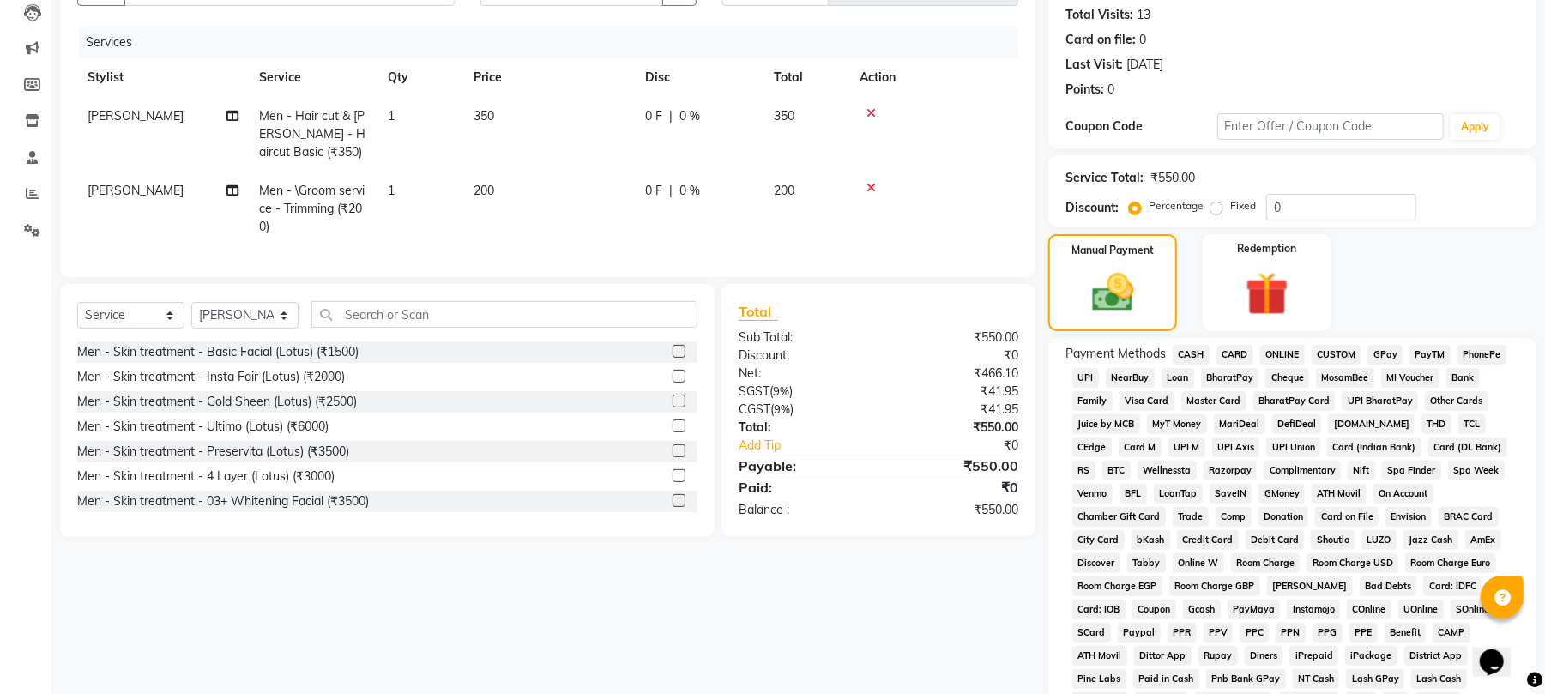
click at [1273, 352] on span "ONLINE" at bounding box center [1282, 355] width 45 height 20
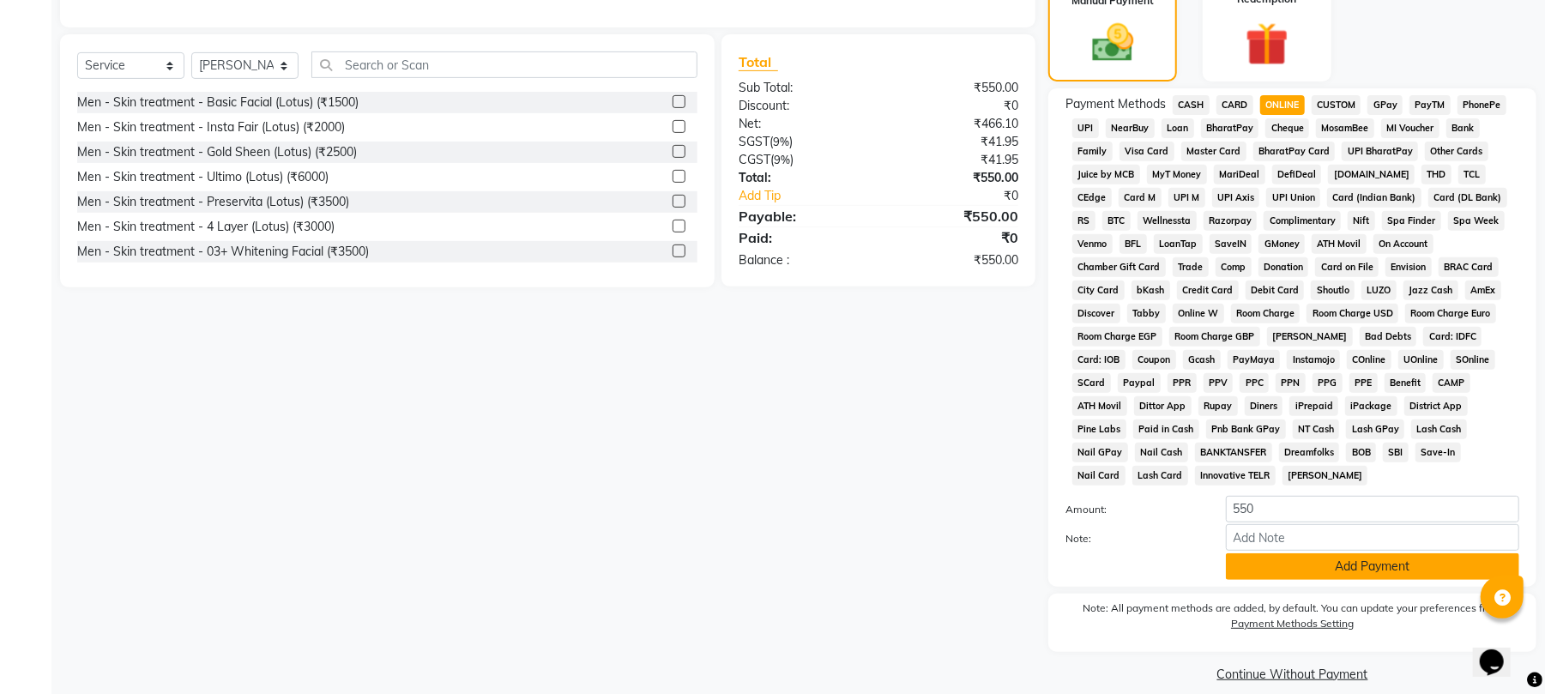
click at [1340, 553] on button "Add Payment" at bounding box center [1372, 566] width 293 height 27
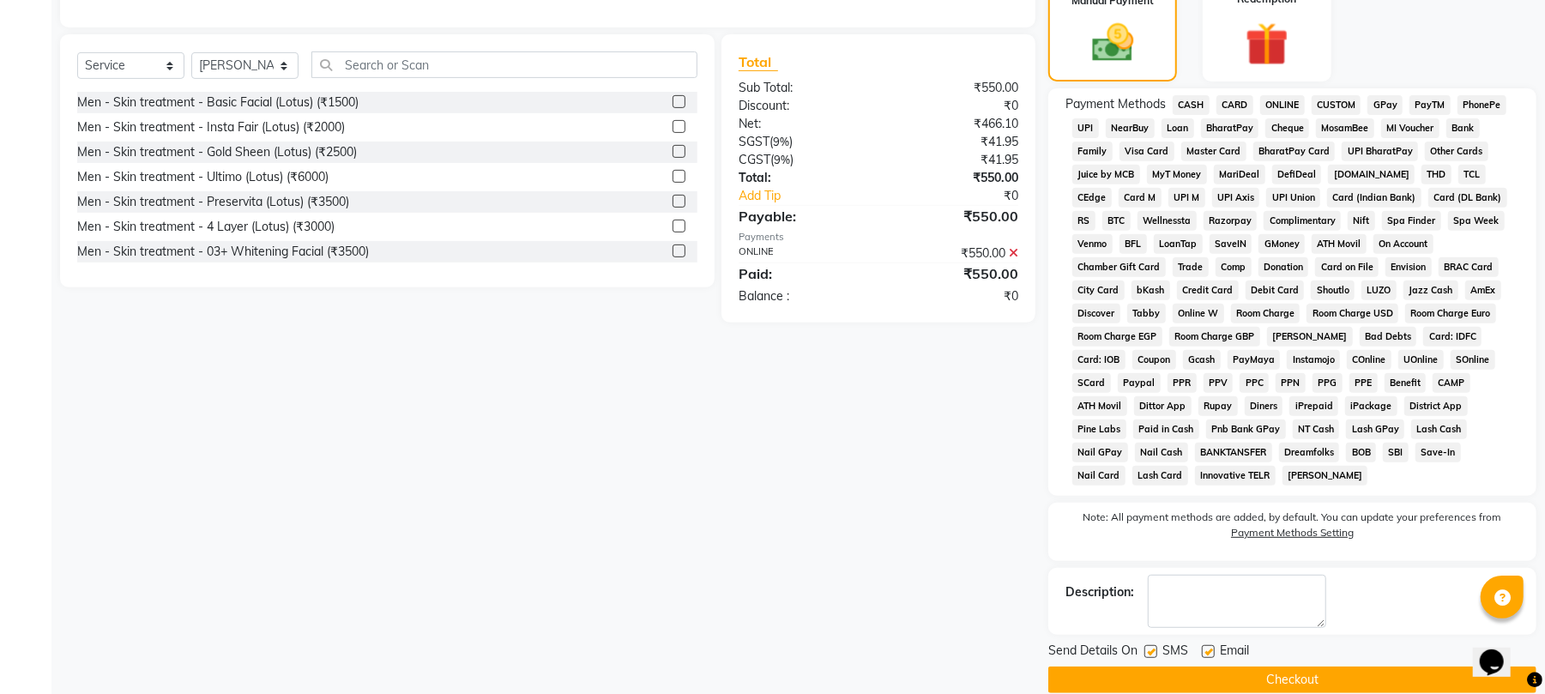
scroll to position [443, 0]
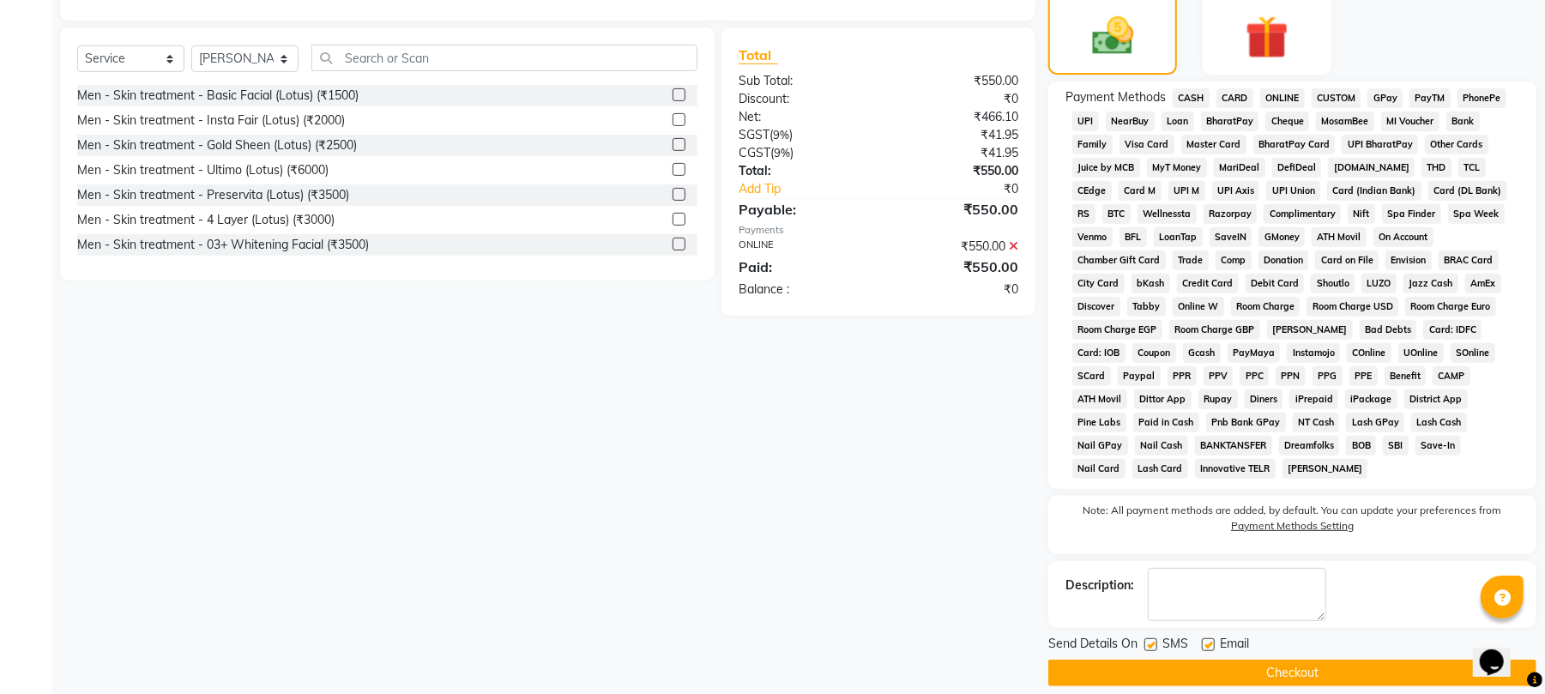
click at [1311, 660] on button "Checkout" at bounding box center [1292, 673] width 488 height 27
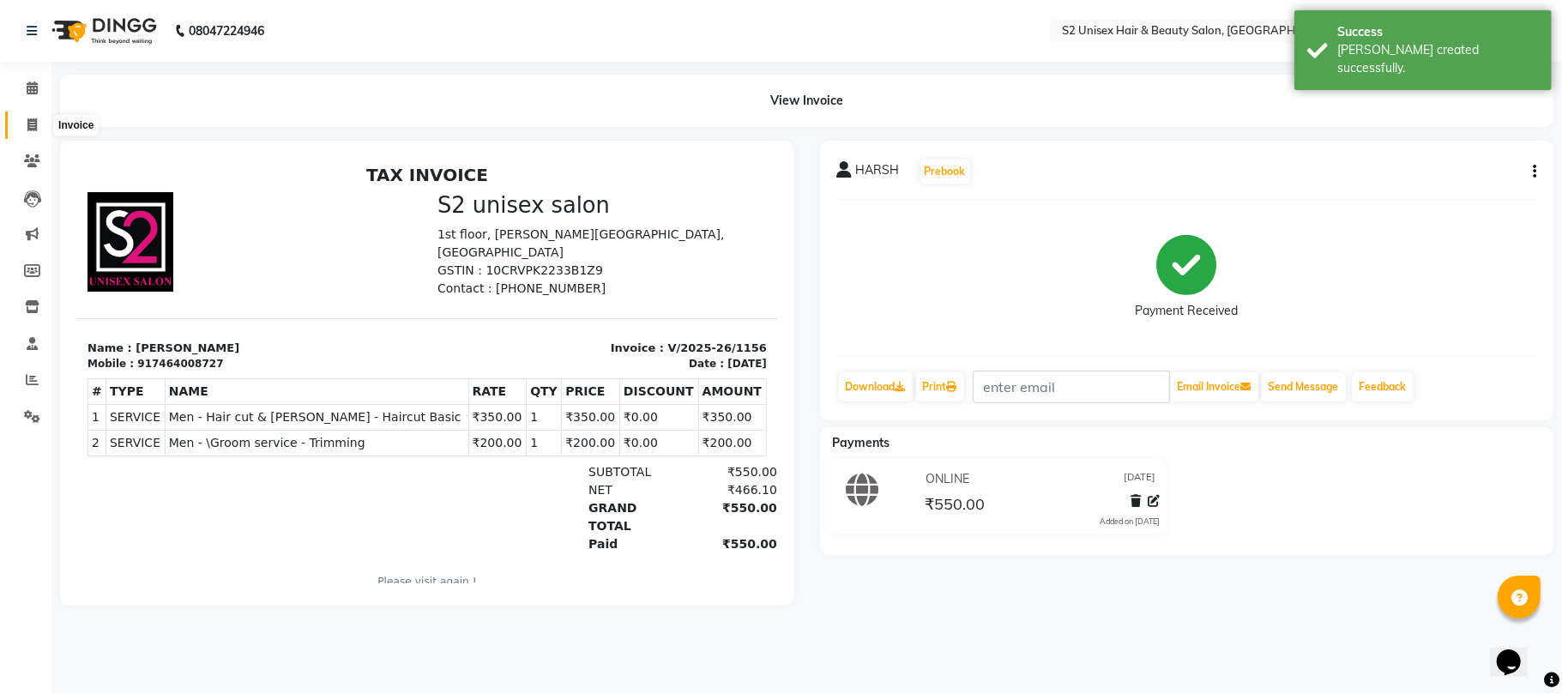
click at [21, 122] on span at bounding box center [32, 126] width 30 height 20
select select "service"
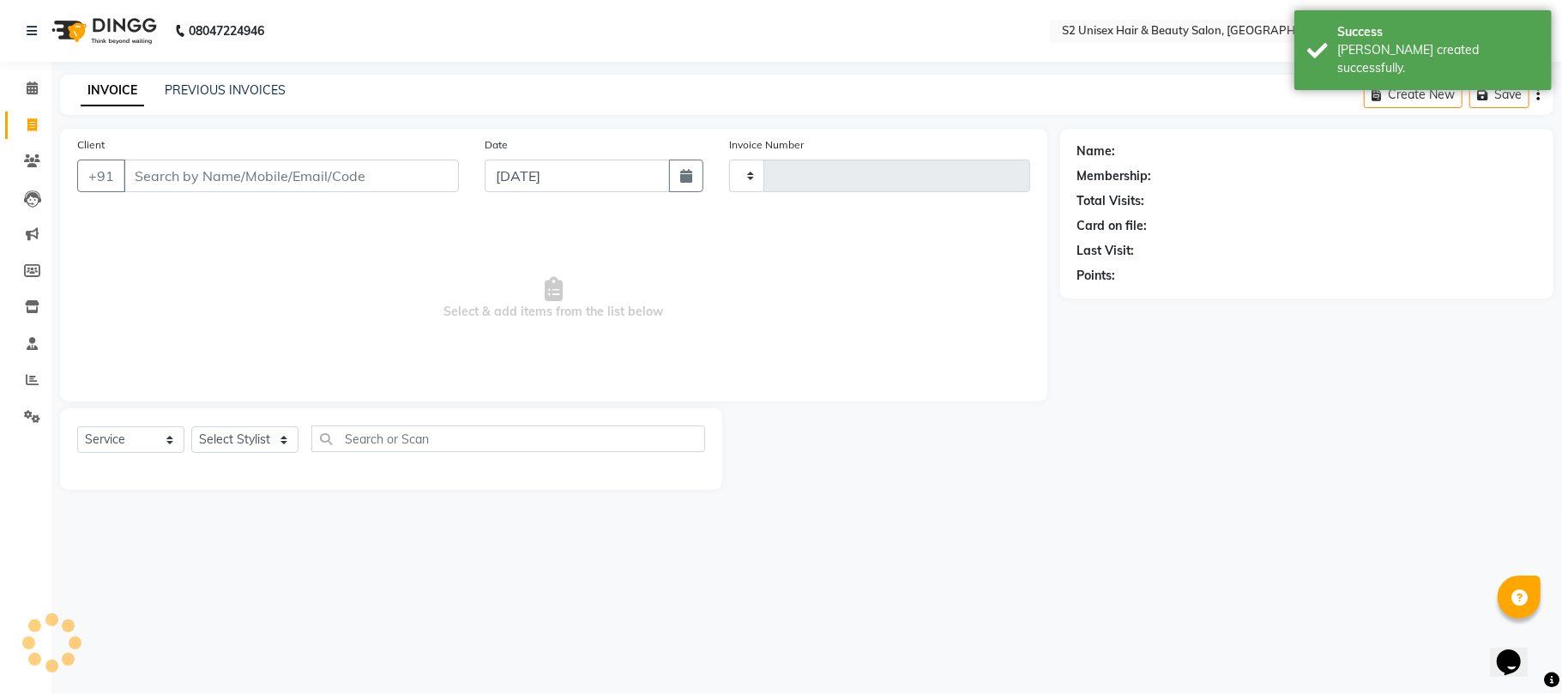
type input "1157"
select select "3982"
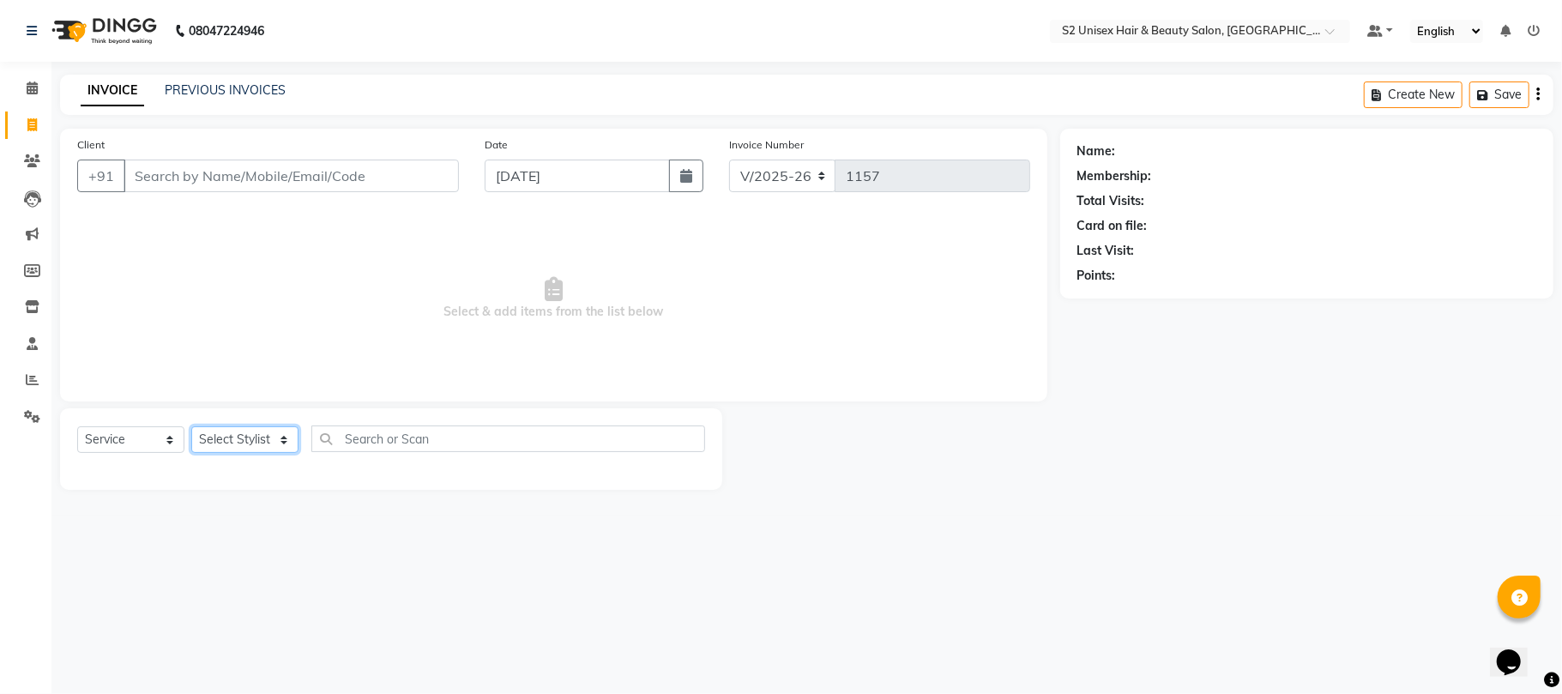
click at [251, 438] on select "Select Stylist [PERSON_NAME] Gulshan KHUSHI [PERSON_NAME] [PERSON_NAME] S2 salo…" at bounding box center [244, 439] width 107 height 27
select select "20295"
click at [191, 426] on select "Select Stylist [PERSON_NAME] Gulshan KHUSHI [PERSON_NAME] [PERSON_NAME] S2 salo…" at bounding box center [244, 439] width 107 height 27
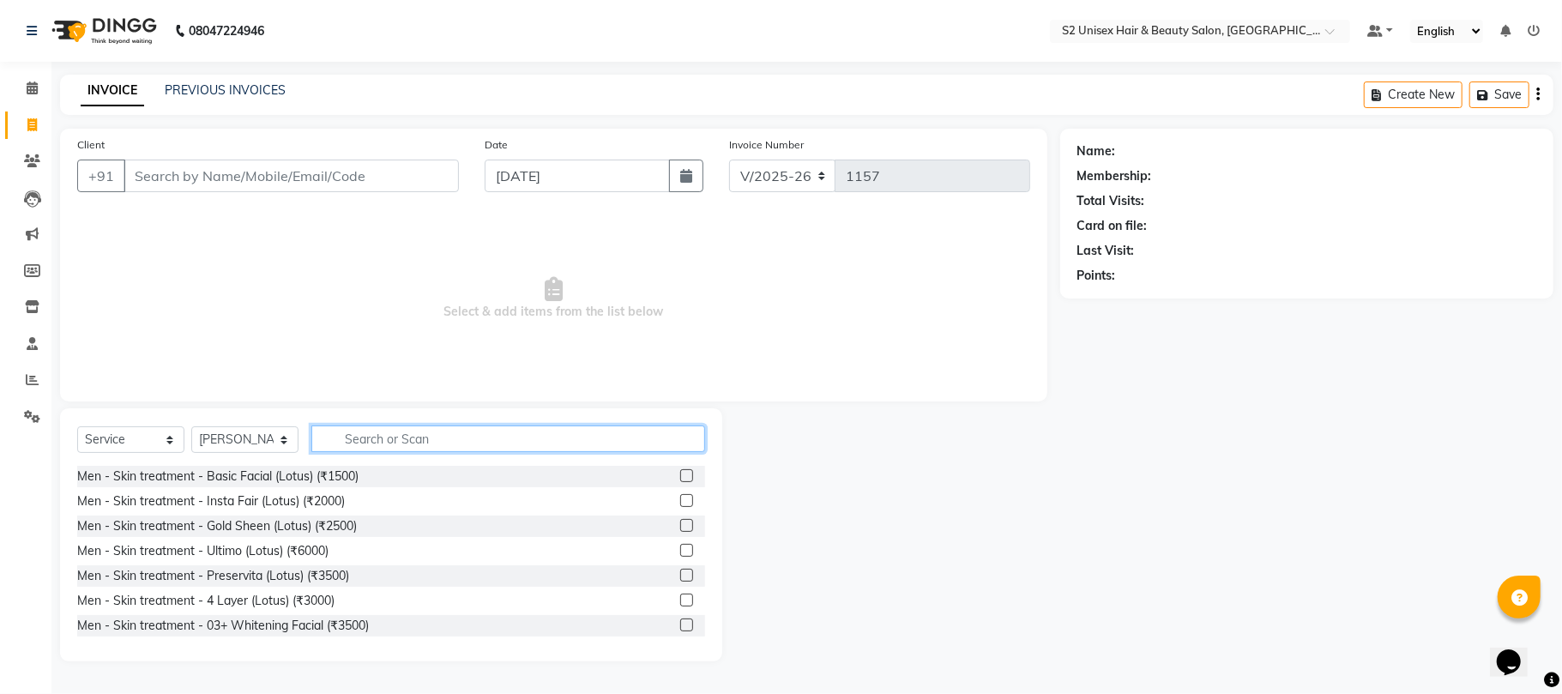
click at [431, 431] on input "text" at bounding box center [508, 439] width 394 height 27
click at [491, 438] on input "text" at bounding box center [508, 439] width 394 height 27
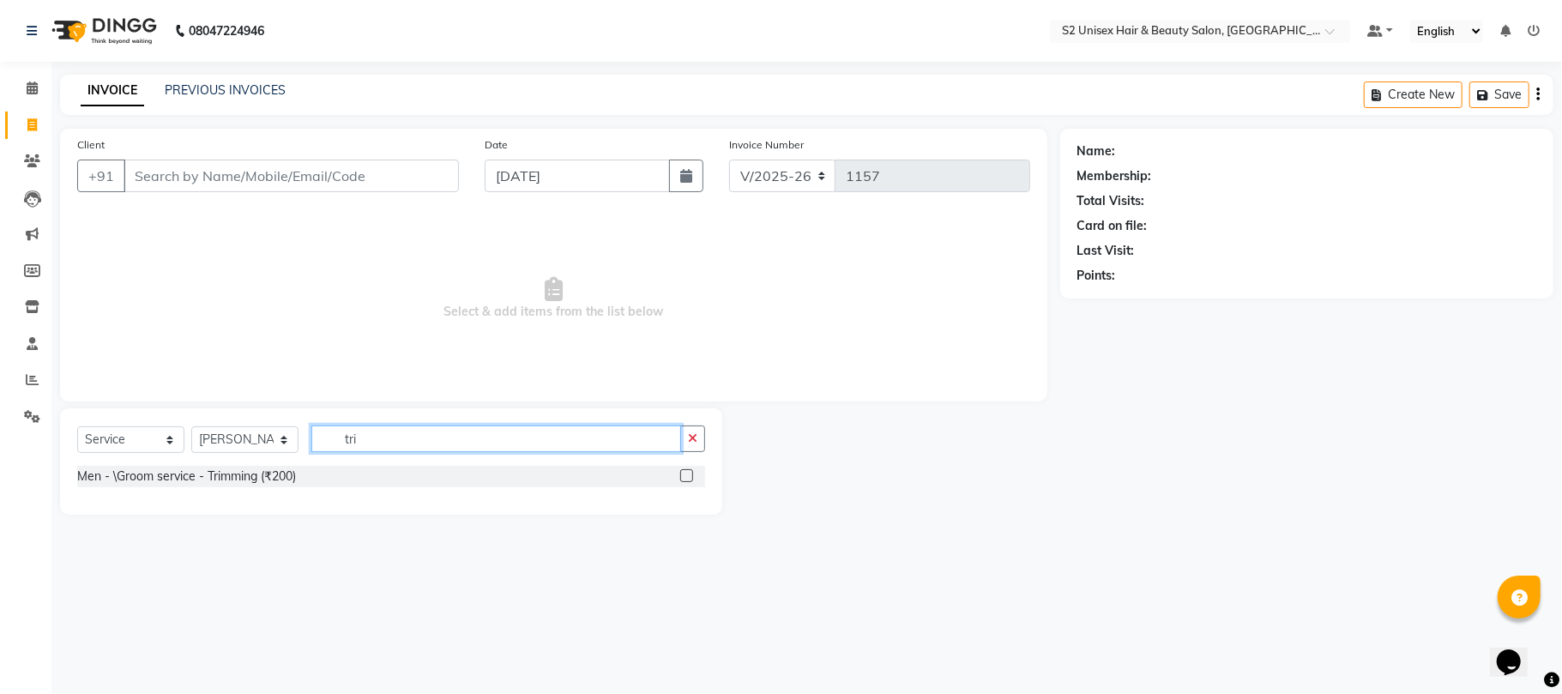
type input "tri"
click at [688, 474] on label at bounding box center [686, 475] width 13 height 13
click at [688, 474] on input "checkbox" at bounding box center [685, 476] width 11 height 11
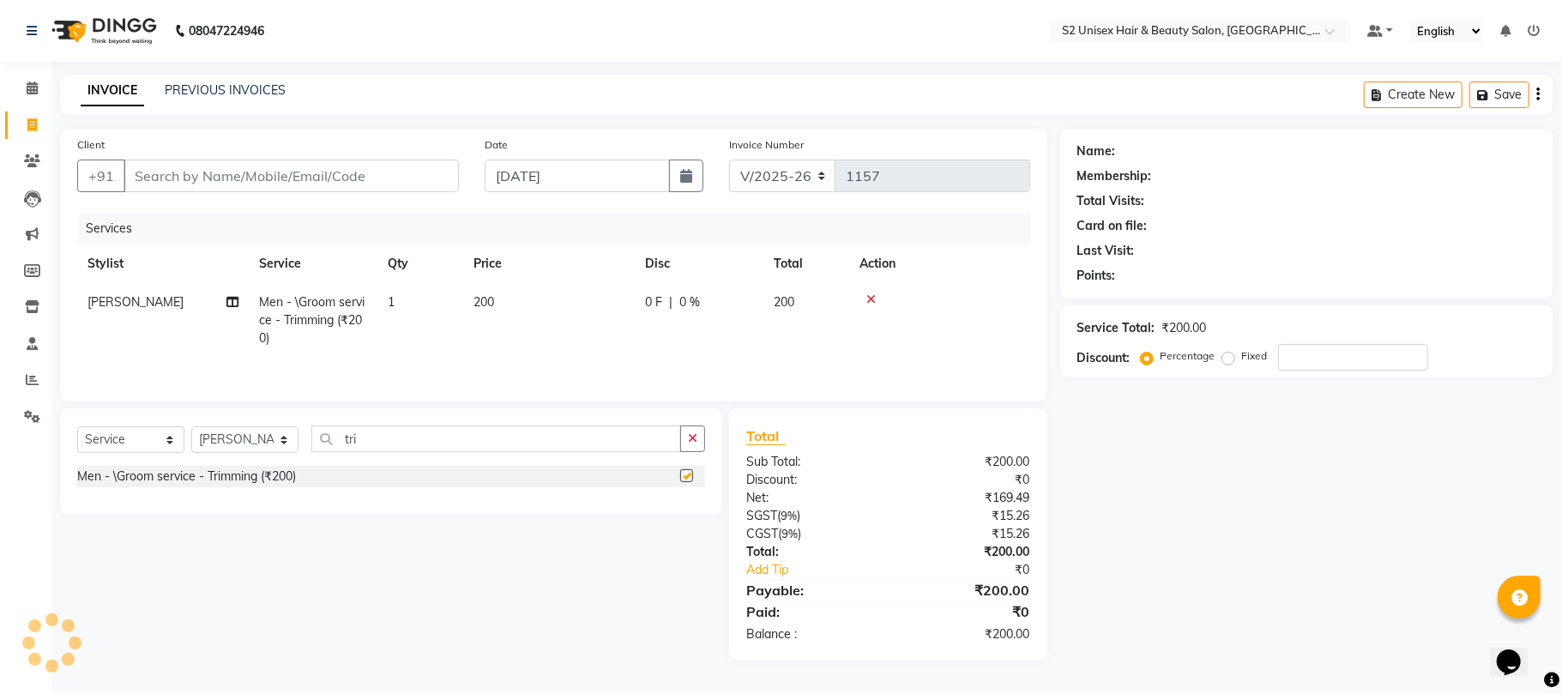
checkbox input "false"
click at [375, 166] on input "Client" at bounding box center [291, 176] width 335 height 33
type input "s"
type input "0"
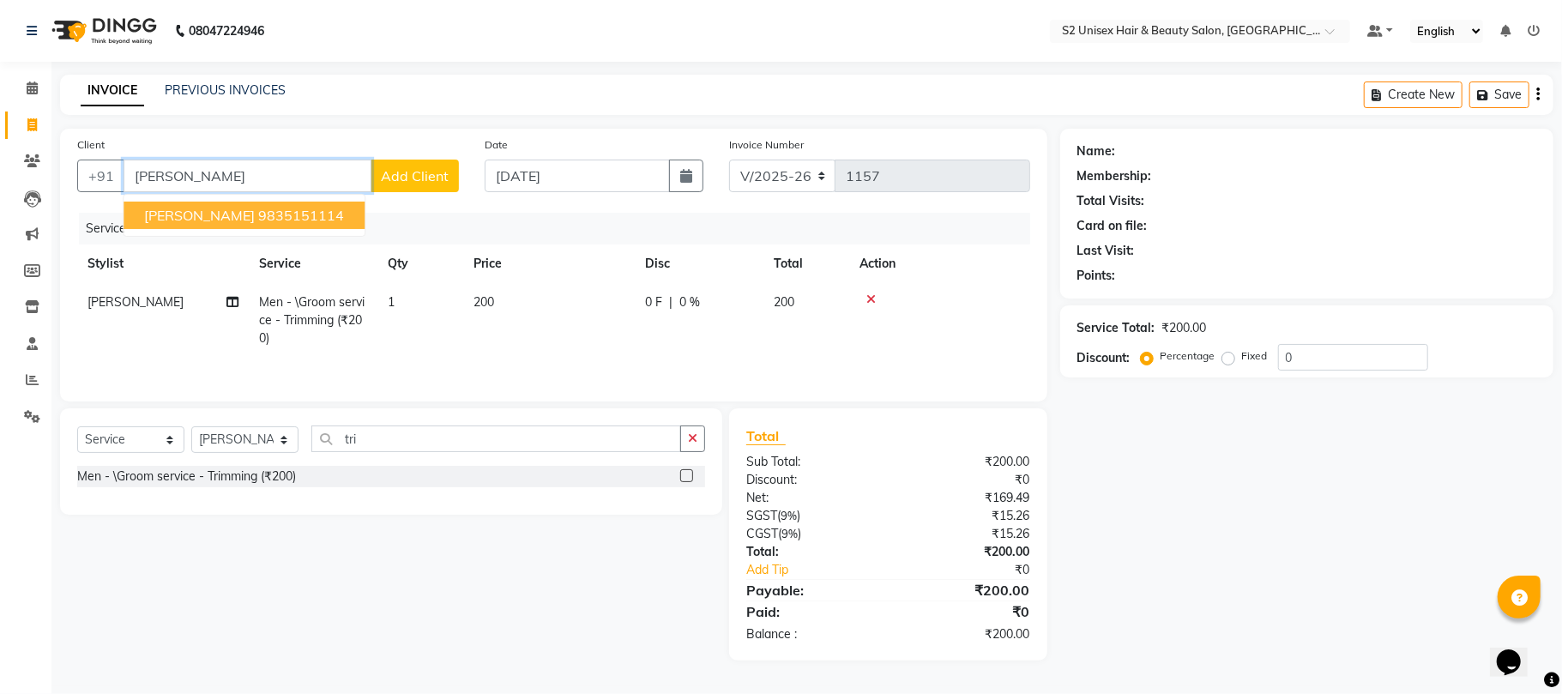
click at [276, 217] on ngb-highlight "9835151114" at bounding box center [301, 215] width 86 height 17
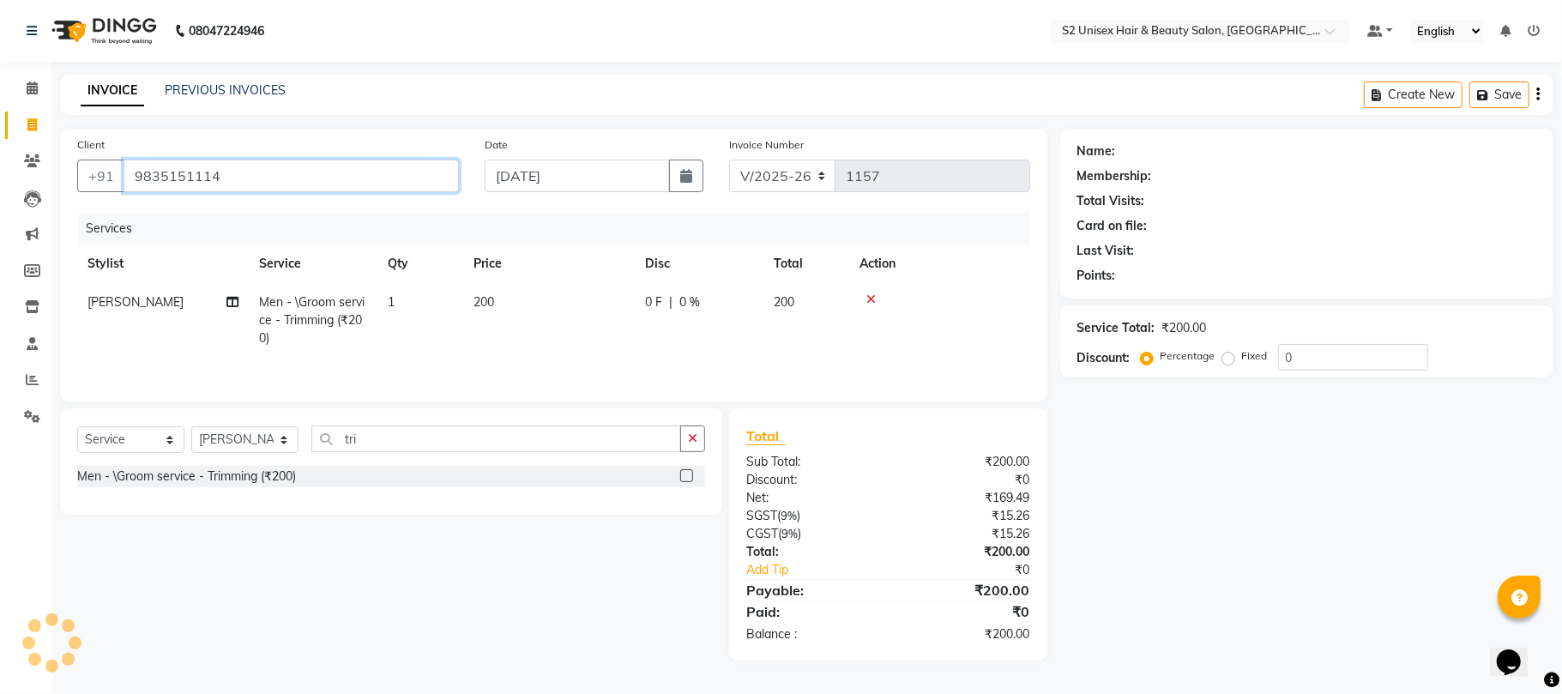
type input "9835151114"
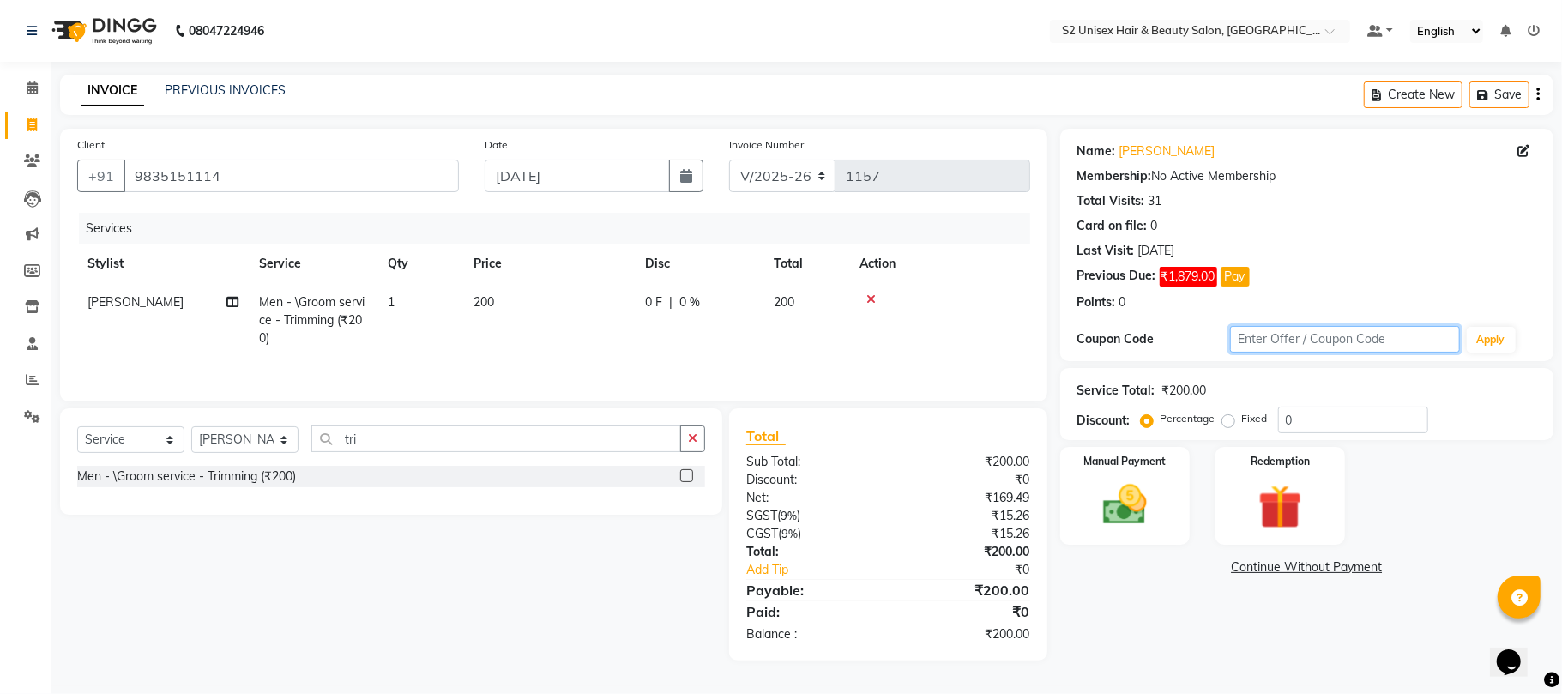
click at [1273, 338] on input "text" at bounding box center [1345, 339] width 230 height 27
click at [1314, 427] on input "0" at bounding box center [1353, 420] width 150 height 27
type input "50"
click at [1242, 419] on label "Fixed" at bounding box center [1255, 418] width 26 height 15
click at [1229, 419] on input "Fixed" at bounding box center [1232, 419] width 12 height 12
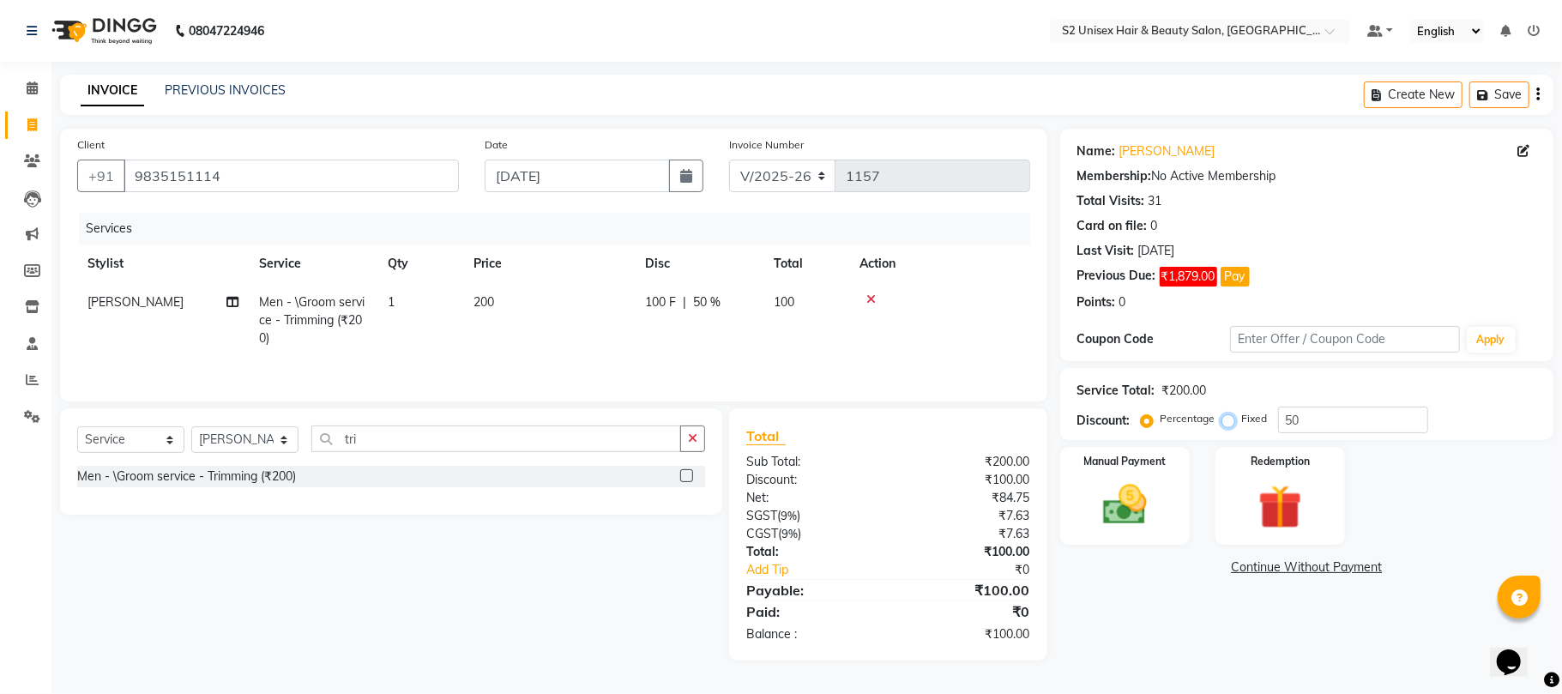
radio input "true"
click at [1144, 479] on img at bounding box center [1125, 505] width 75 height 53
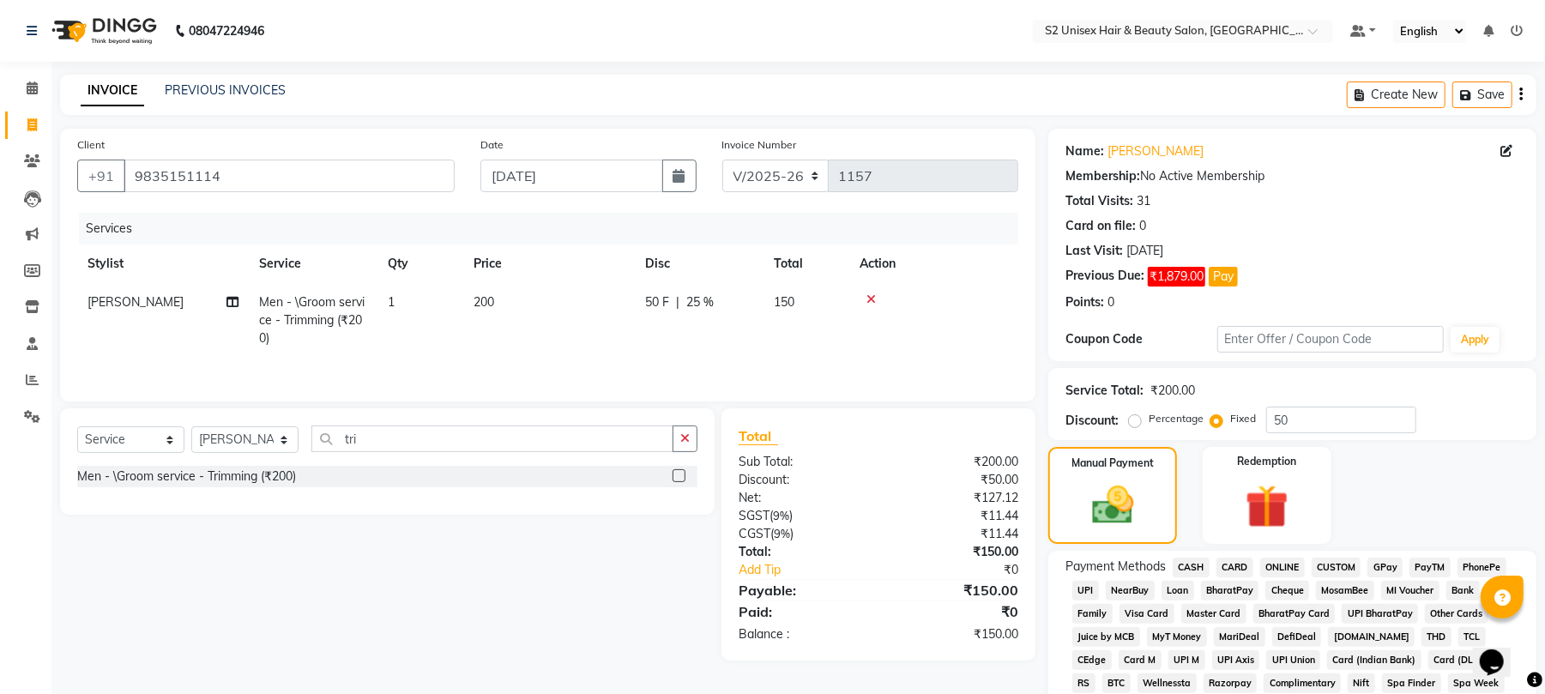
click at [1280, 564] on span "ONLINE" at bounding box center [1282, 568] width 45 height 20
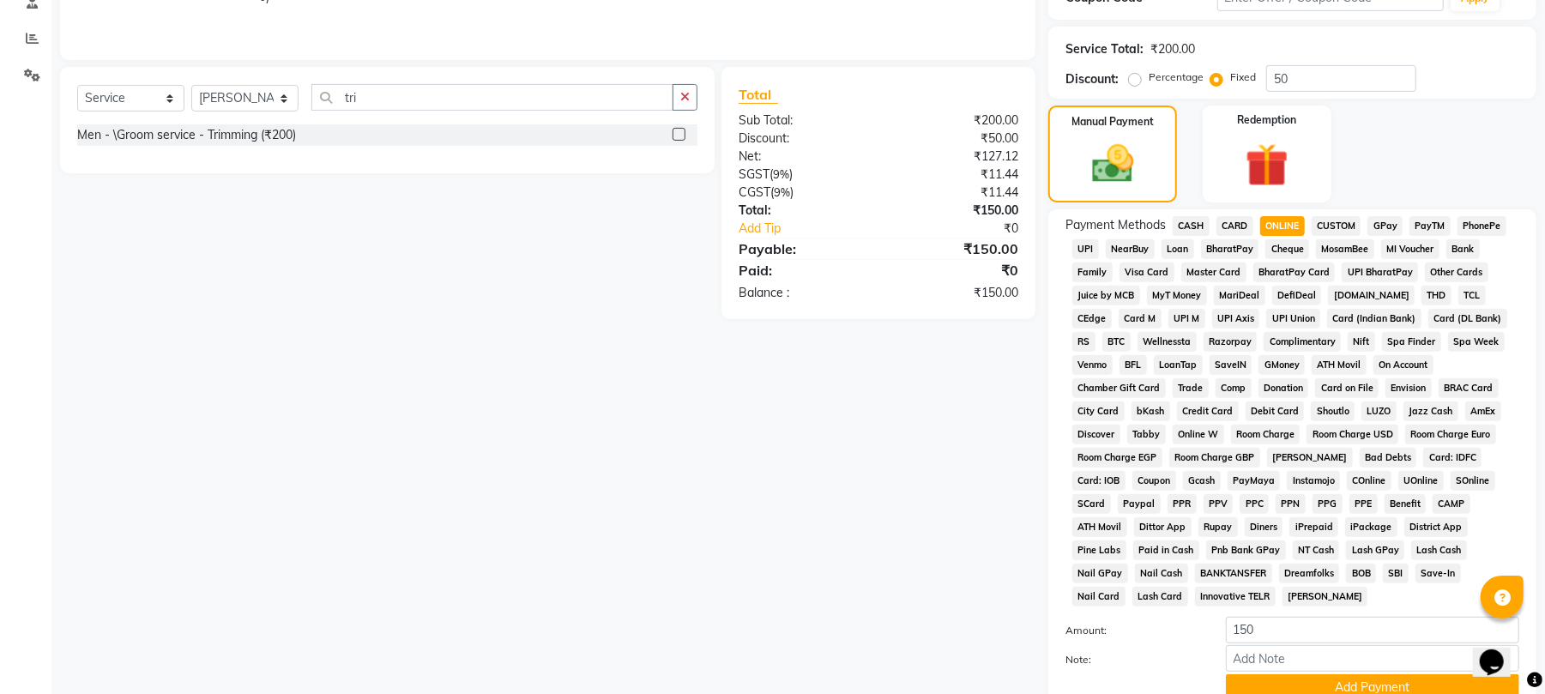
scroll to position [343, 0]
click at [1350, 673] on button "Add Payment" at bounding box center [1372, 686] width 293 height 27
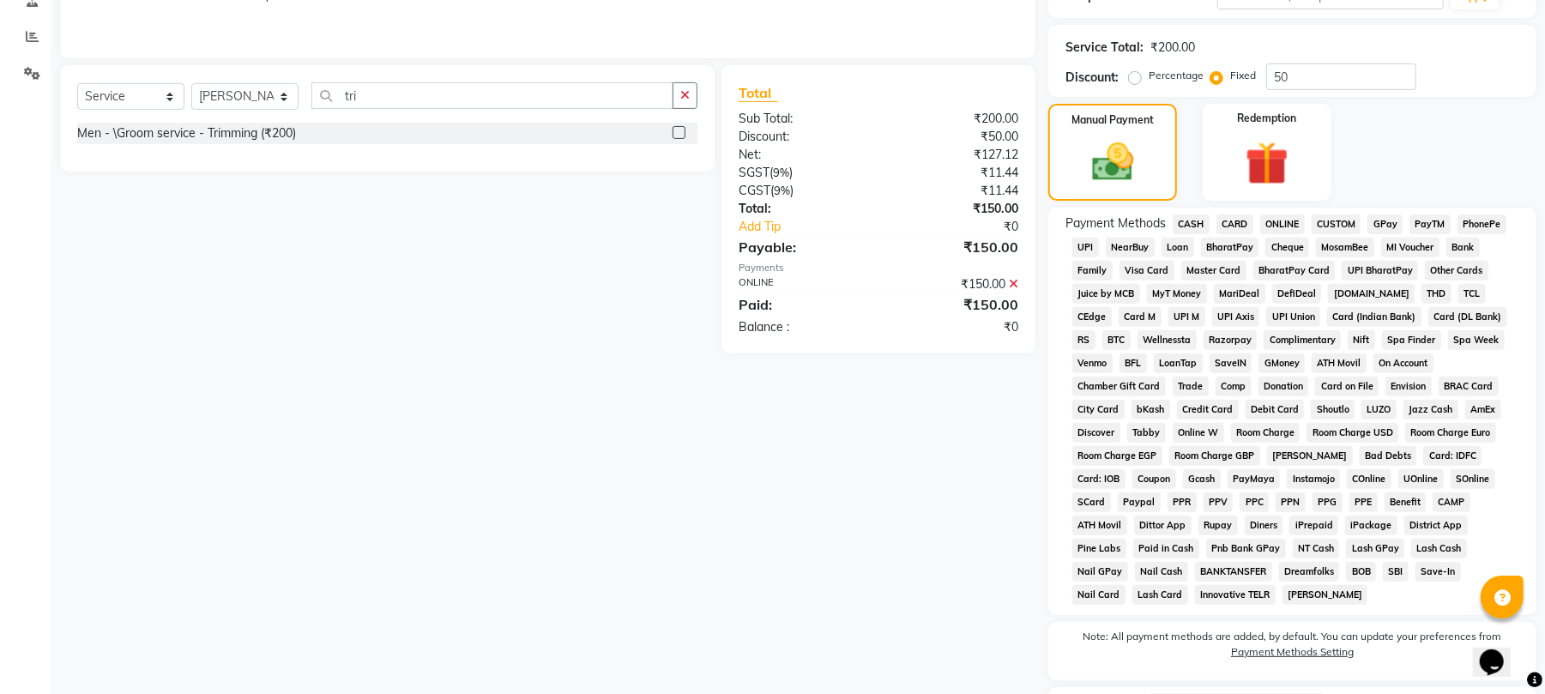
scroll to position [470, 0]
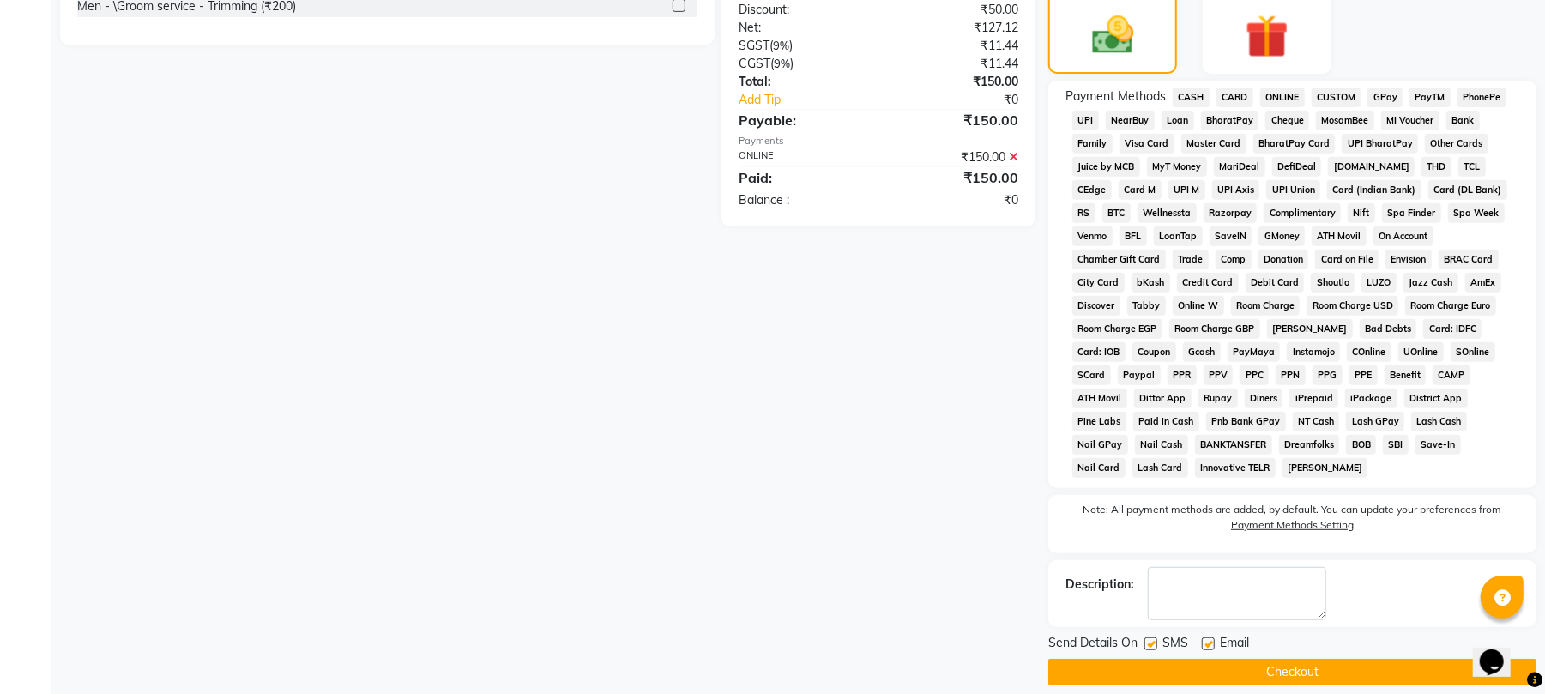
click at [1343, 659] on button "Checkout" at bounding box center [1292, 672] width 488 height 27
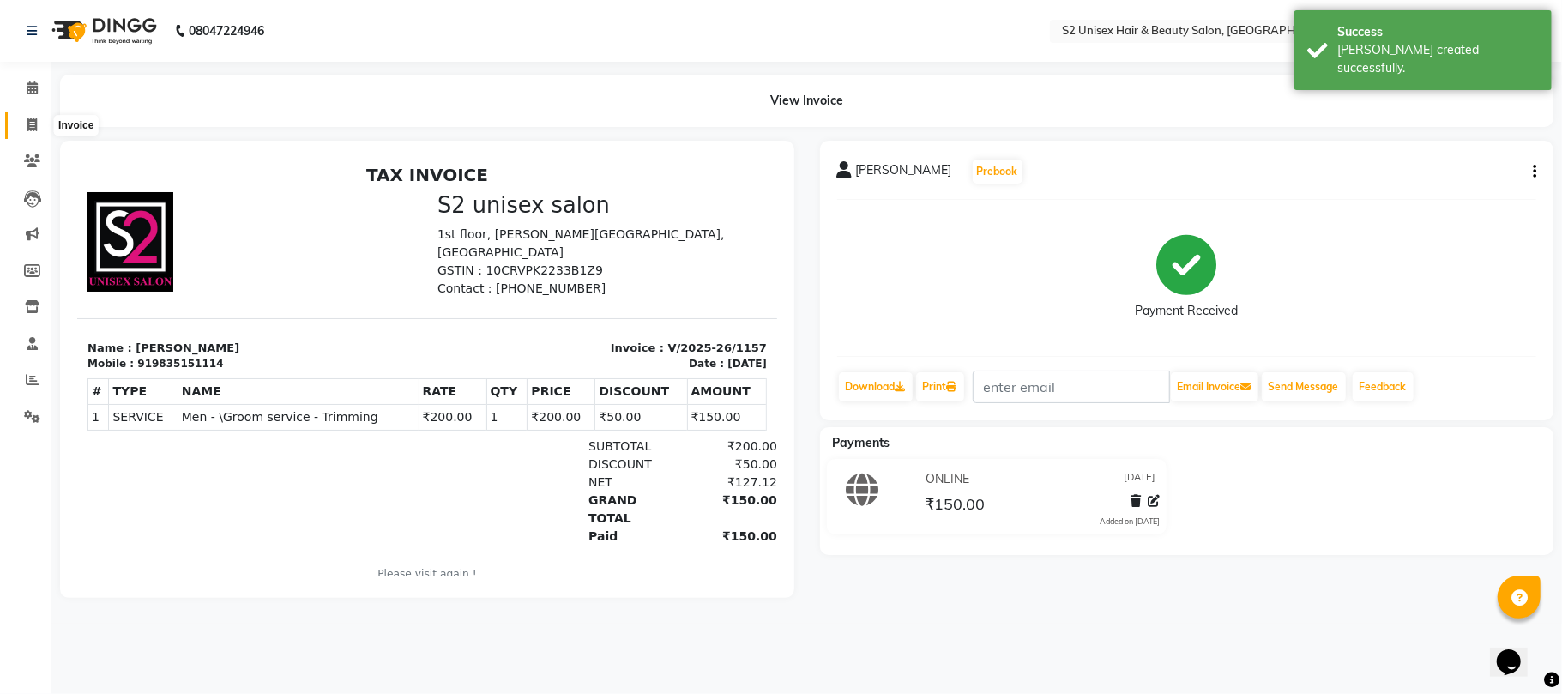
click at [39, 127] on span at bounding box center [32, 126] width 30 height 20
select select "3982"
select select "service"
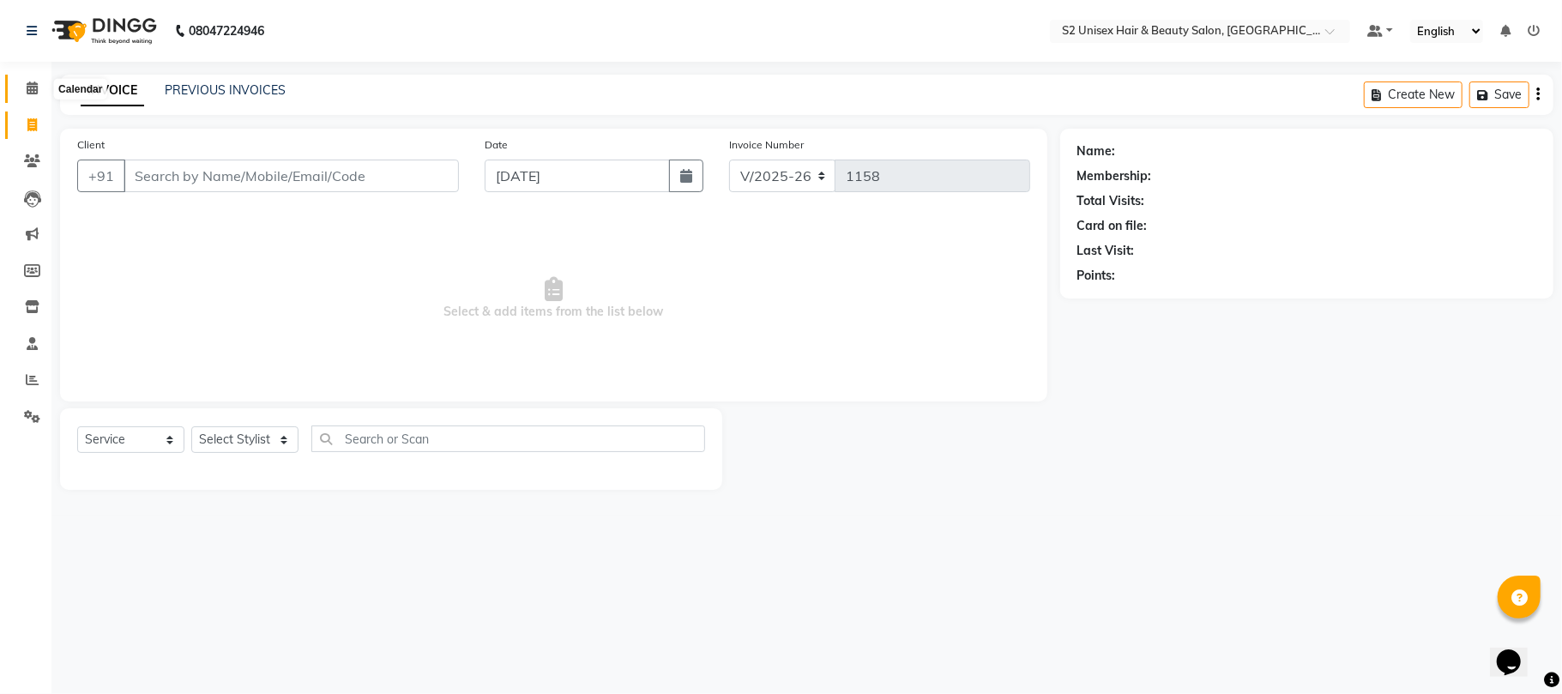
click at [32, 86] on icon at bounding box center [32, 87] width 11 height 13
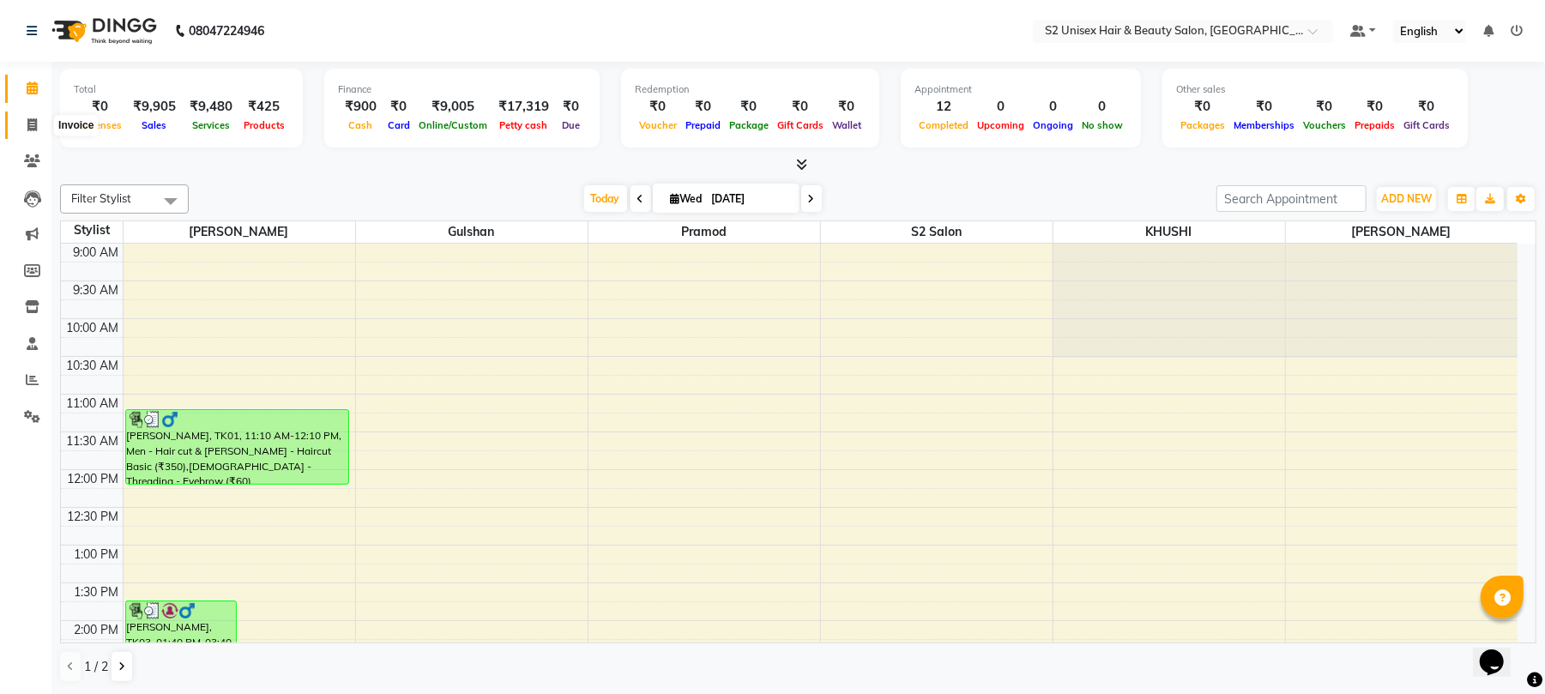
click at [27, 118] on icon at bounding box center [31, 124] width 9 height 13
select select "service"
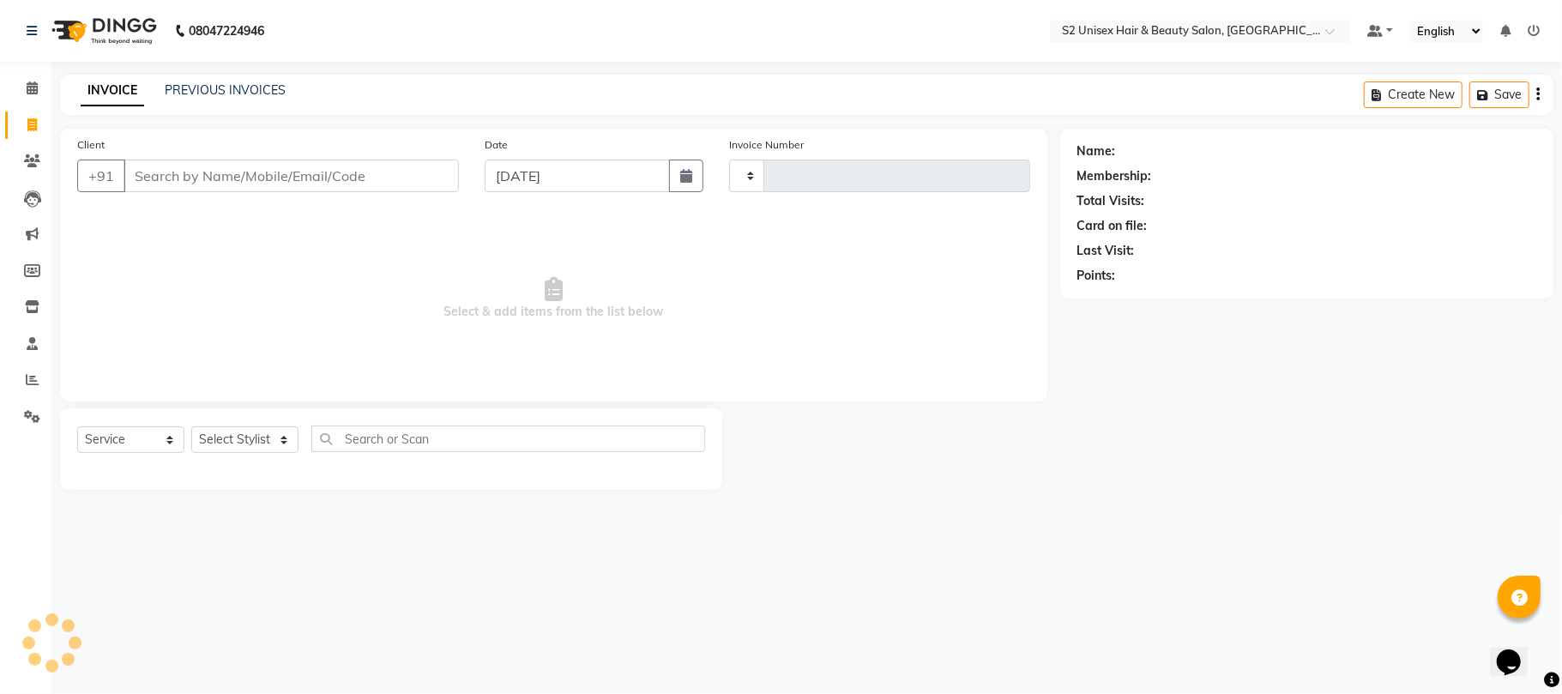
type input "1158"
select select "3982"
click at [214, 87] on link "PREVIOUS INVOICES" at bounding box center [225, 89] width 121 height 15
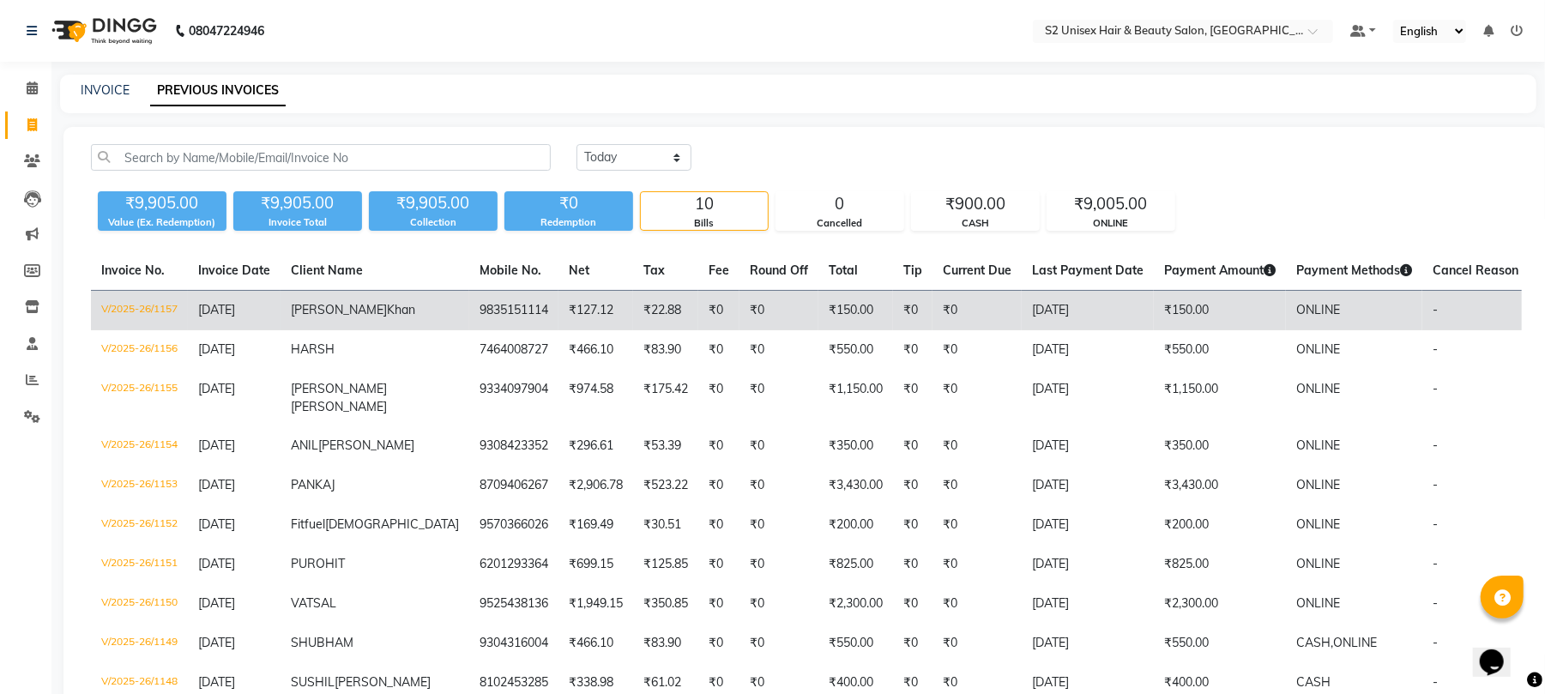
scroll to position [170, 0]
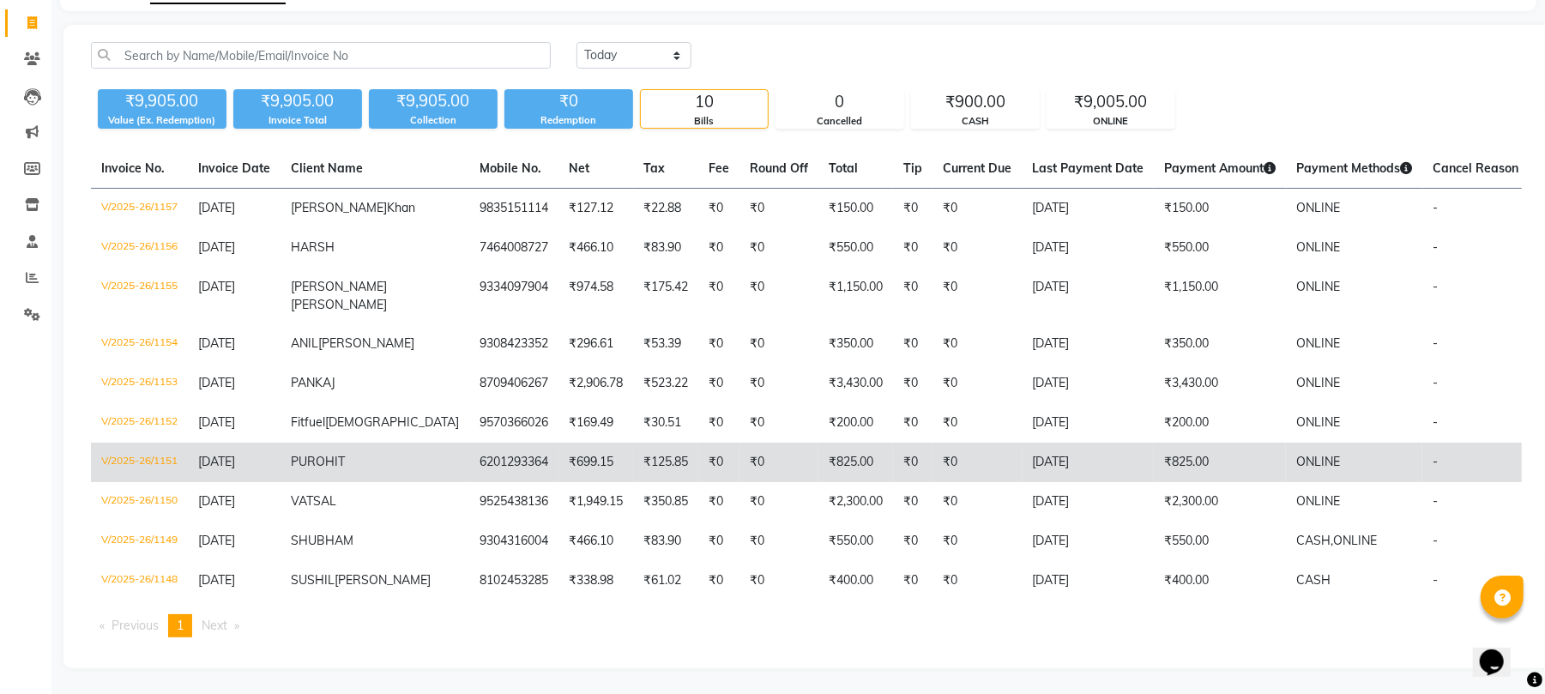
click at [1154, 447] on td "₹825.00" at bounding box center [1220, 462] width 132 height 39
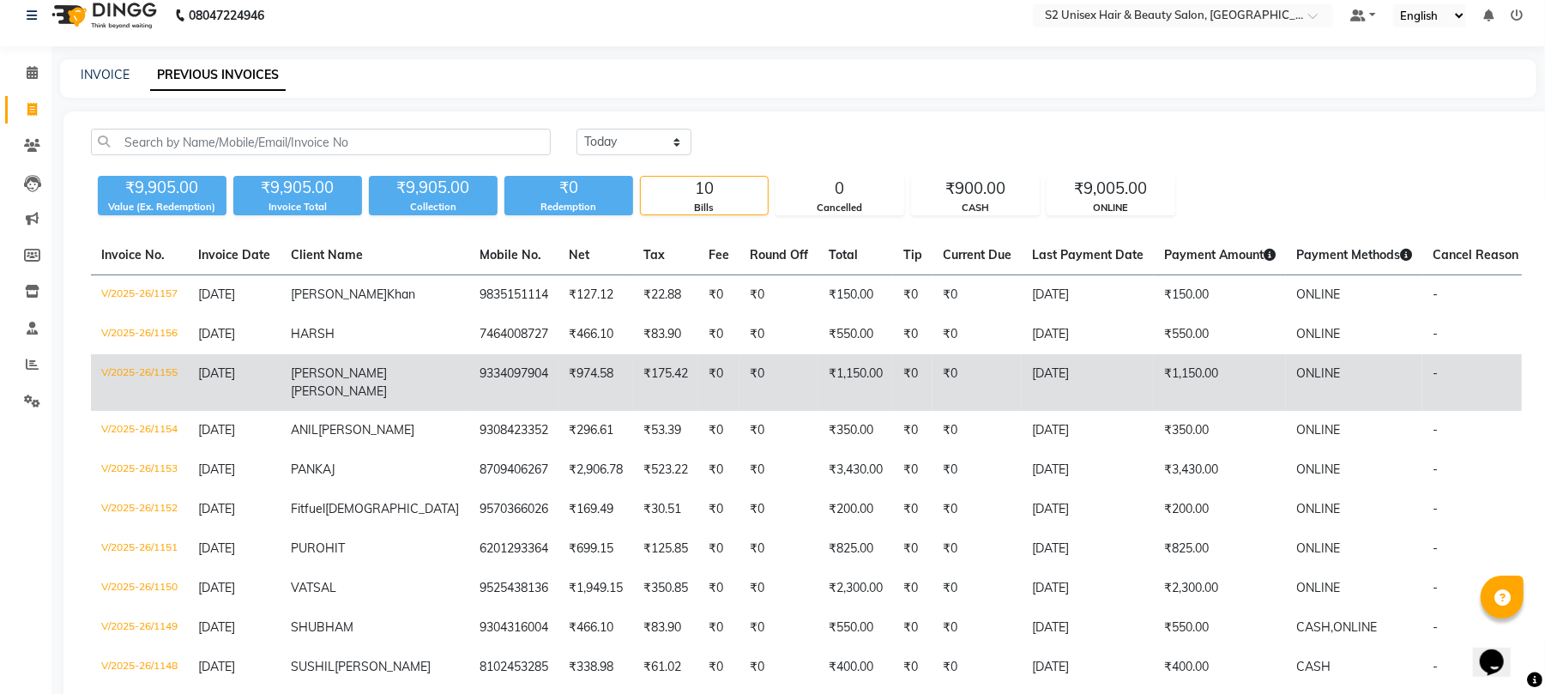
scroll to position [0, 0]
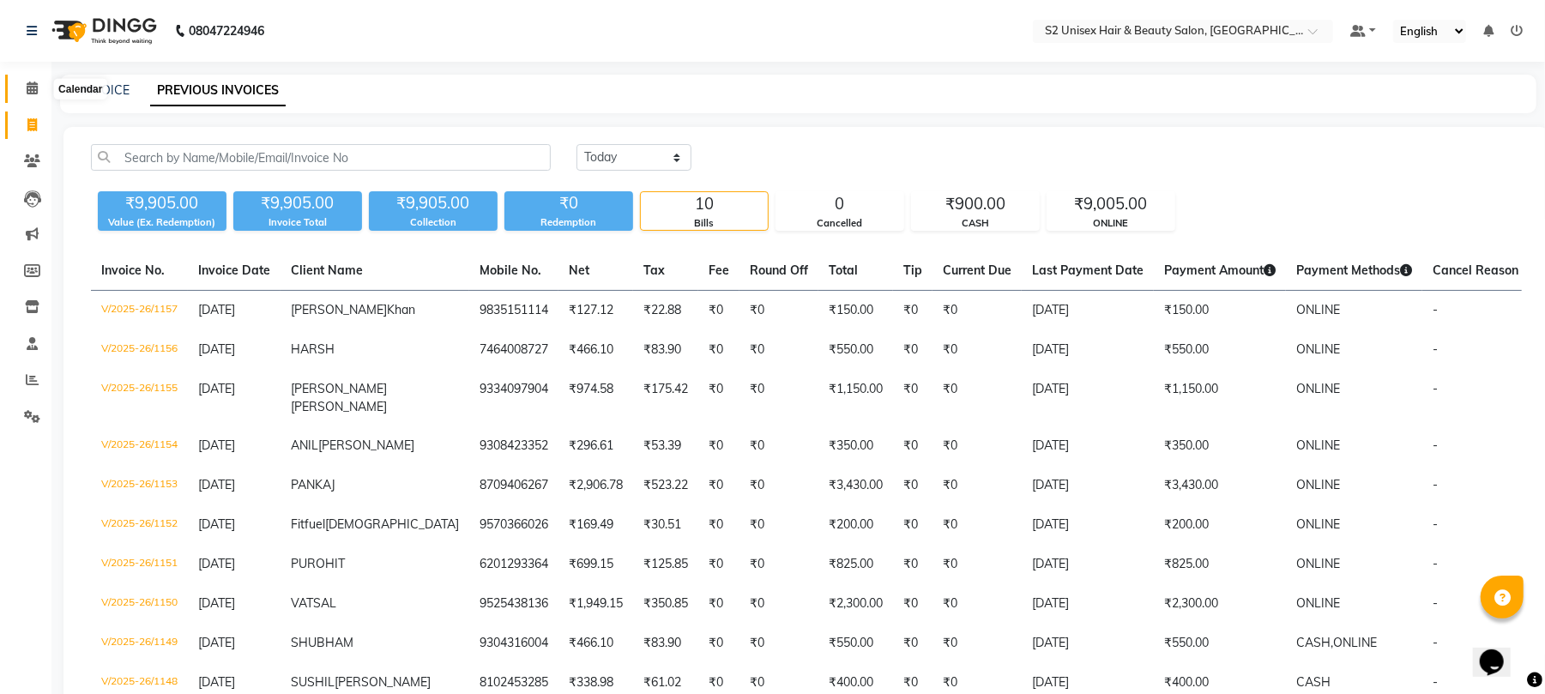
click at [27, 82] on icon at bounding box center [32, 87] width 11 height 13
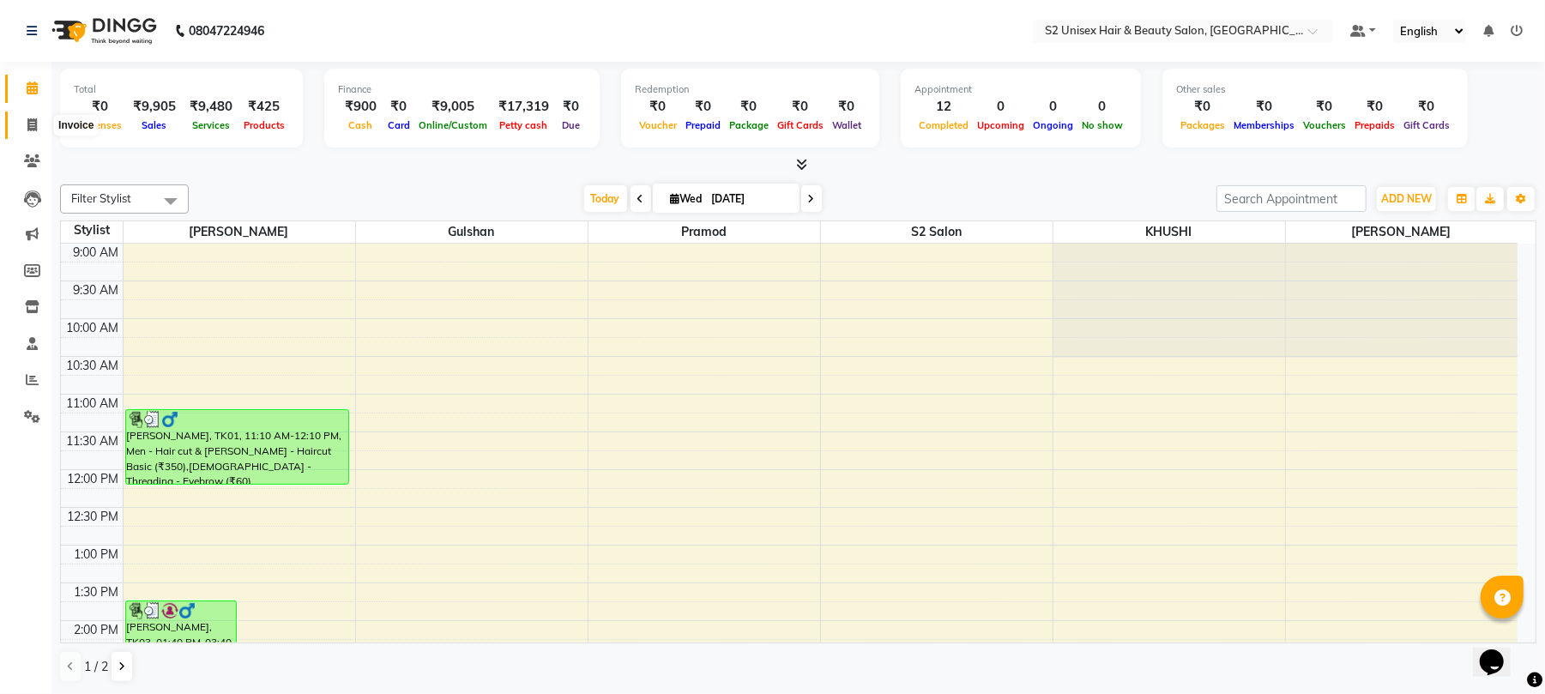
click at [31, 124] on icon at bounding box center [31, 124] width 9 height 13
select select "service"
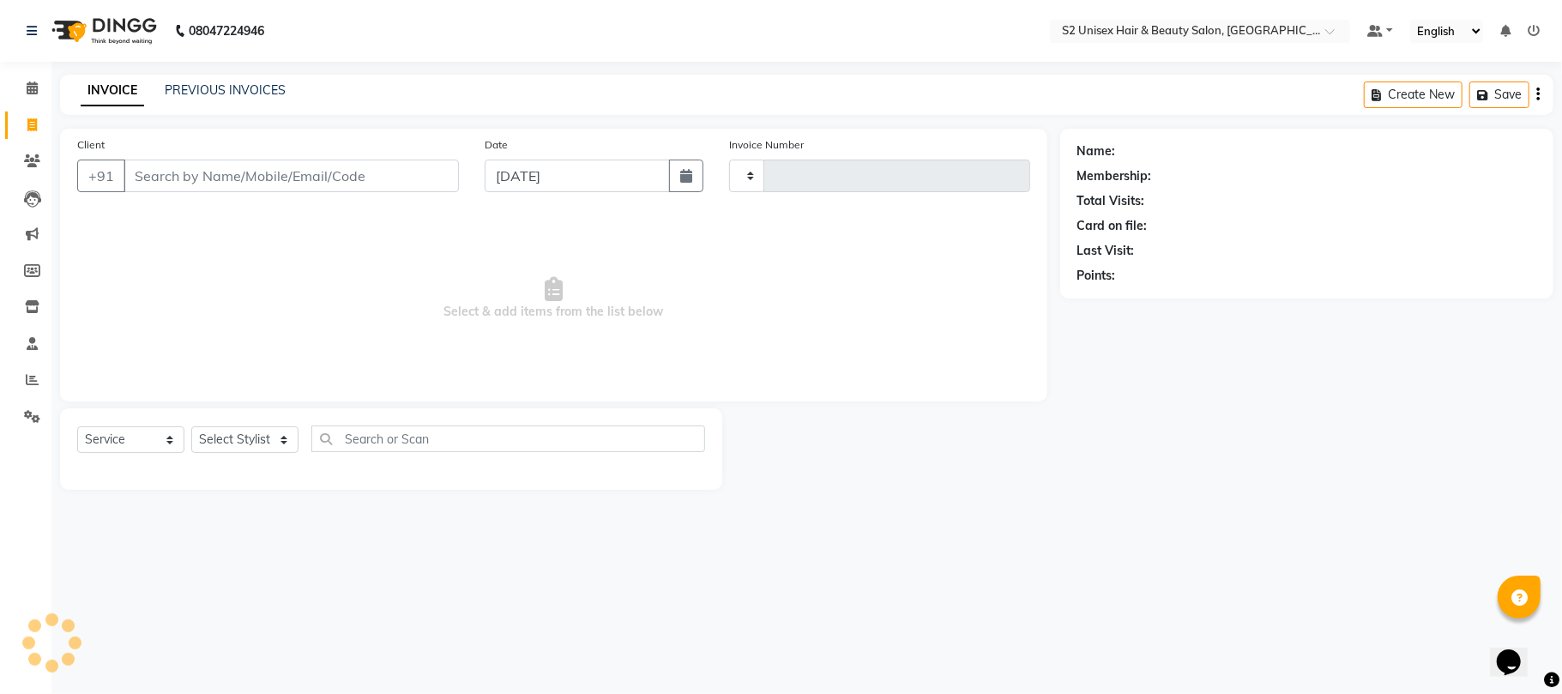
type input "1158"
select select "3982"
click at [28, 84] on icon at bounding box center [32, 87] width 11 height 13
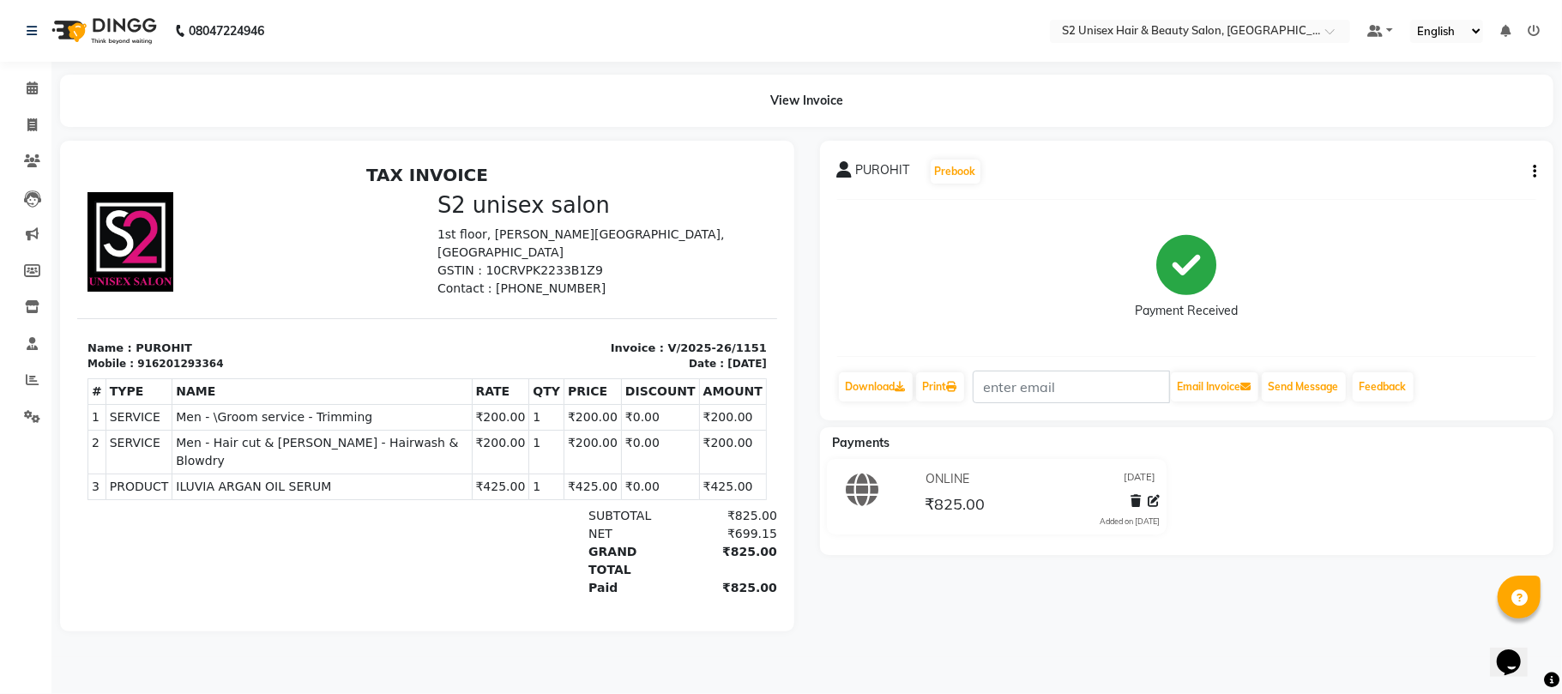
click at [1541, 169] on div "PUROHIT Prebook Payment Received Download Print Email Invoice Send Message Feed…" at bounding box center [1187, 281] width 734 height 280
click at [1539, 170] on div "PUROHIT Prebook Payment Received Download Print Email Invoice Send Message Feed…" at bounding box center [1187, 281] width 734 height 280
click at [1537, 170] on div "PUROHIT Prebook Payment Received Download Print Email Invoice Send Message Feed…" at bounding box center [1187, 281] width 734 height 280
click at [1530, 172] on button "button" at bounding box center [1531, 172] width 10 height 18
click at [1476, 189] on div "Edit Invoice" at bounding box center [1449, 181] width 118 height 21
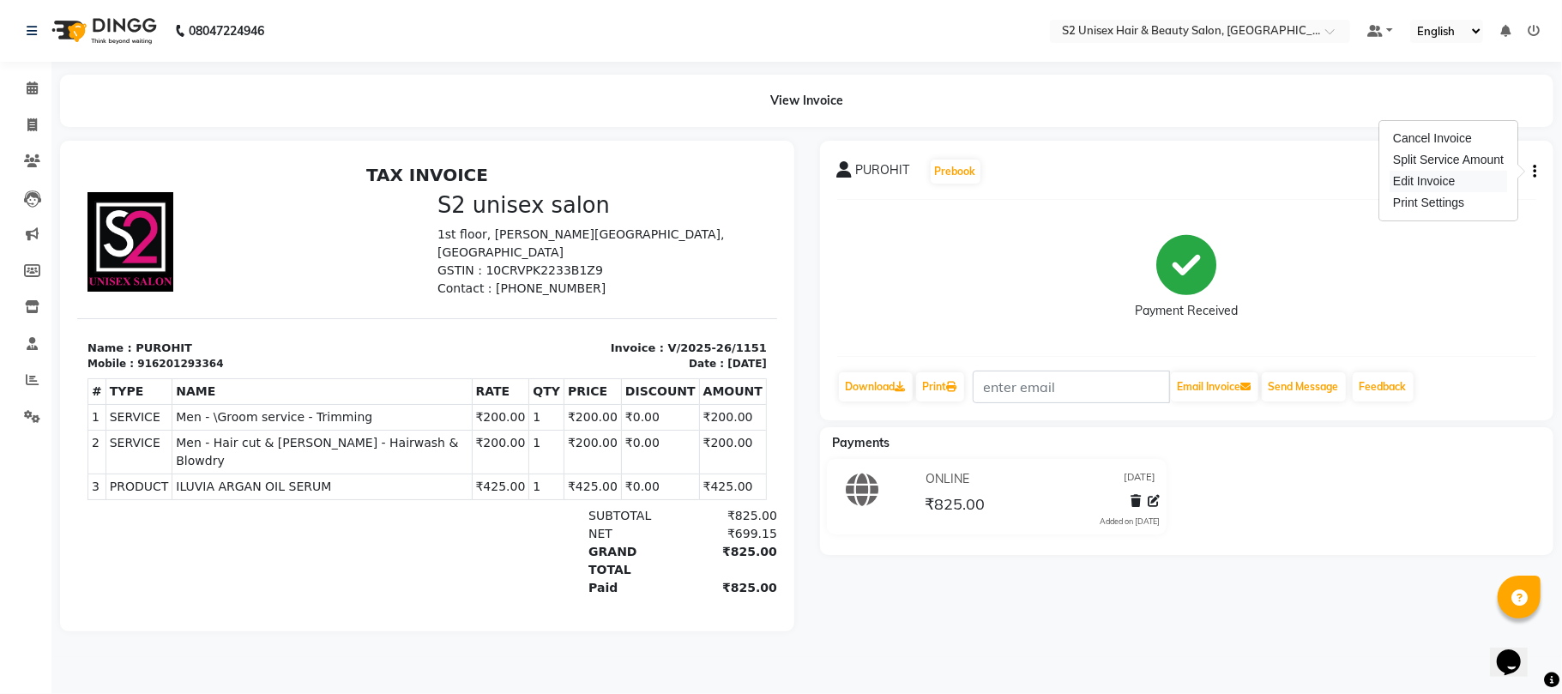
select select "service"
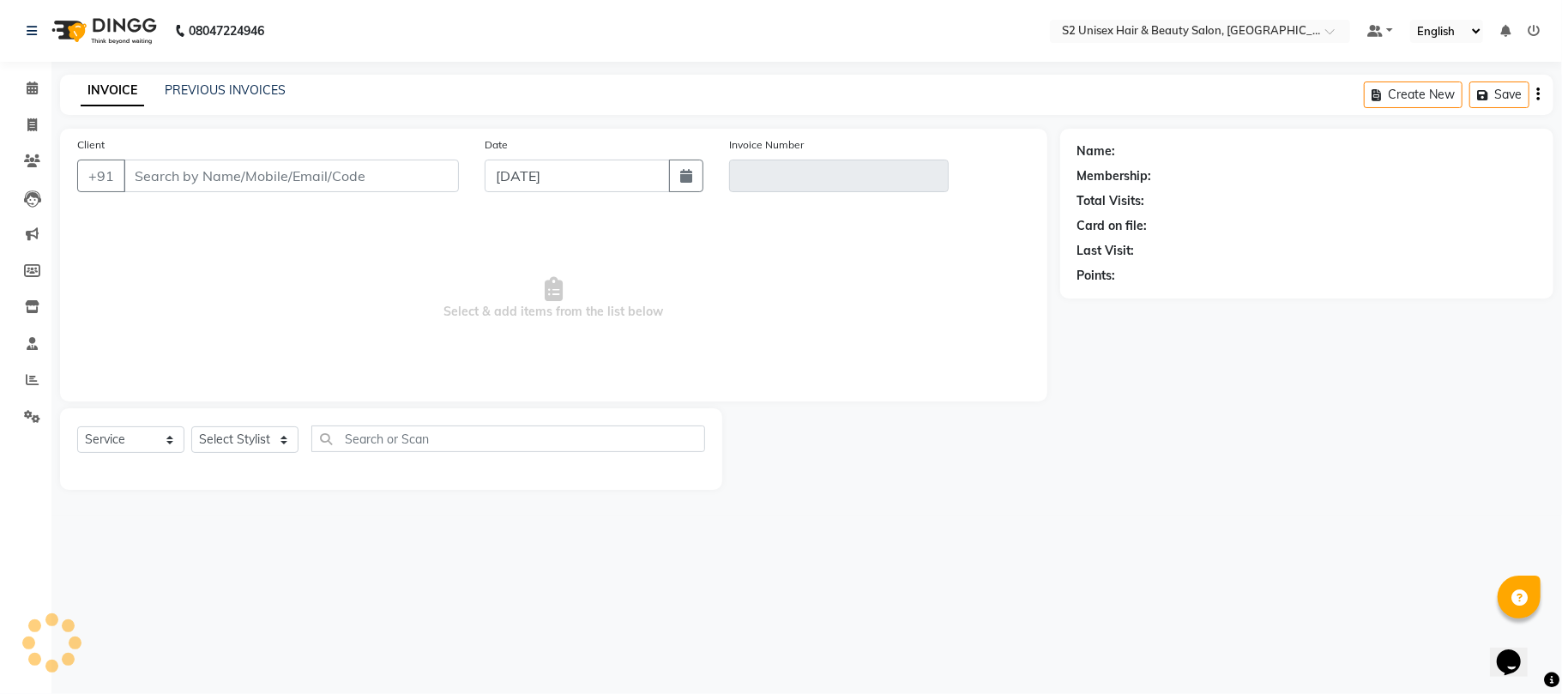
type input "6201293364"
type input "V/2025-26/1151"
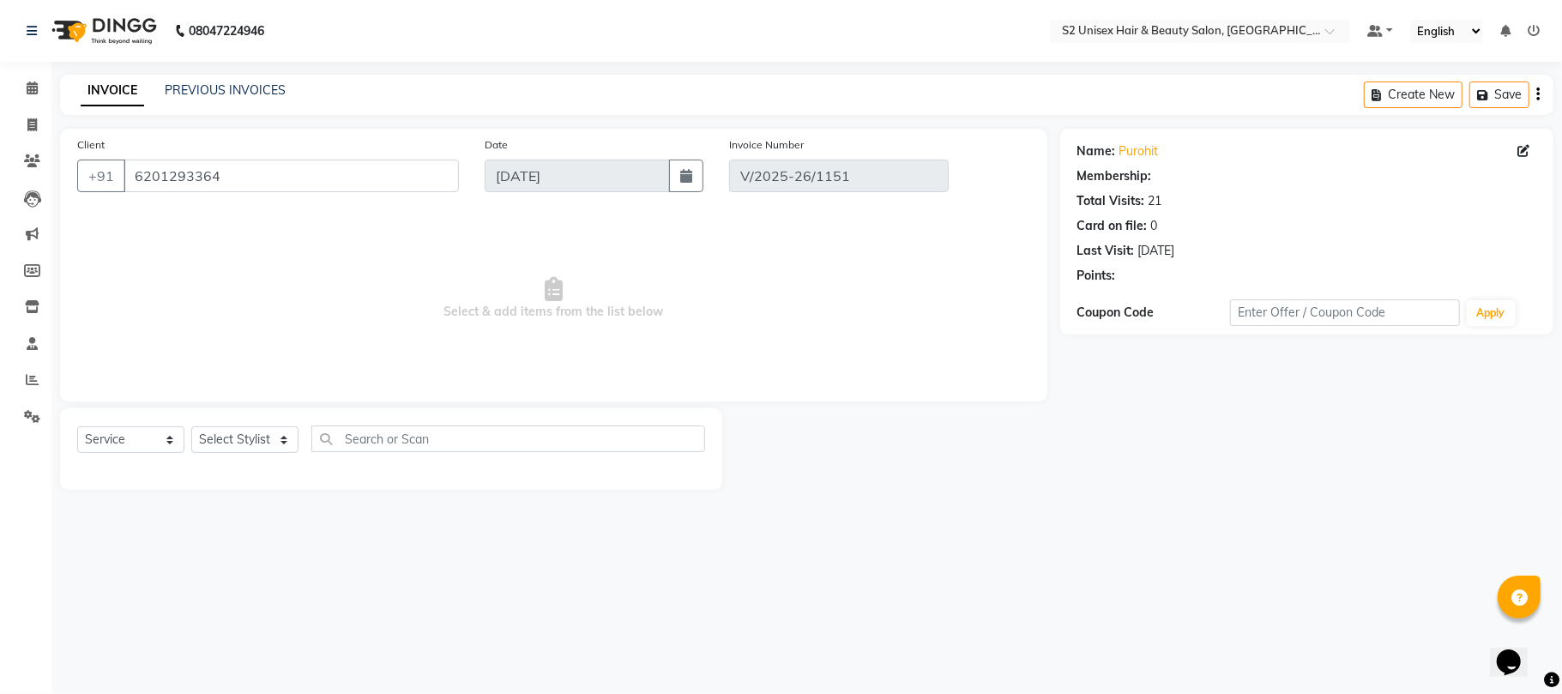
select select "select"
